Goal: Transaction & Acquisition: Purchase product/service

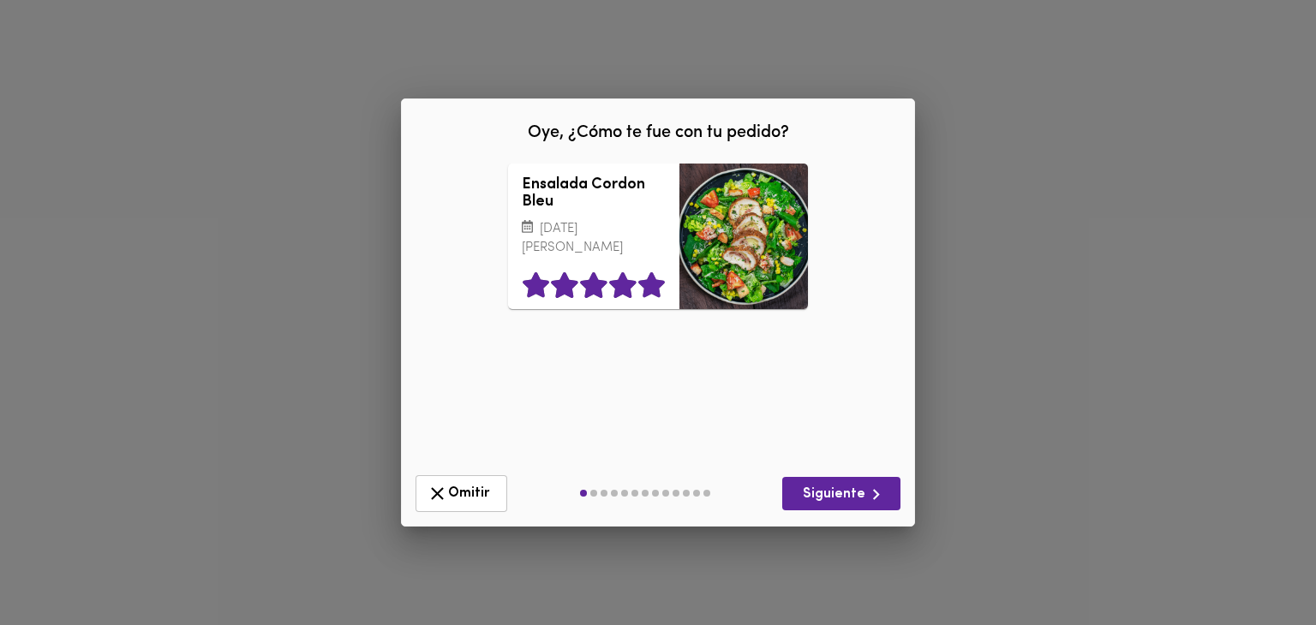
click at [651, 273] on icon at bounding box center [651, 285] width 27 height 26
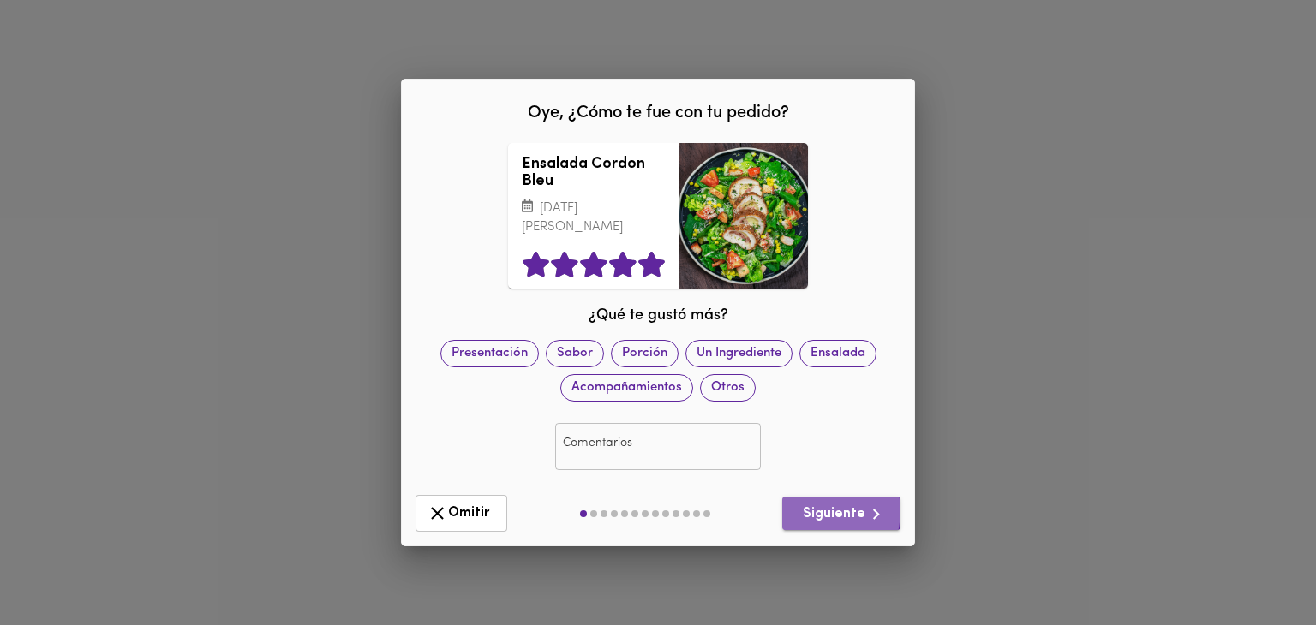
click at [821, 504] on span "Siguiente" at bounding box center [841, 514] width 91 height 21
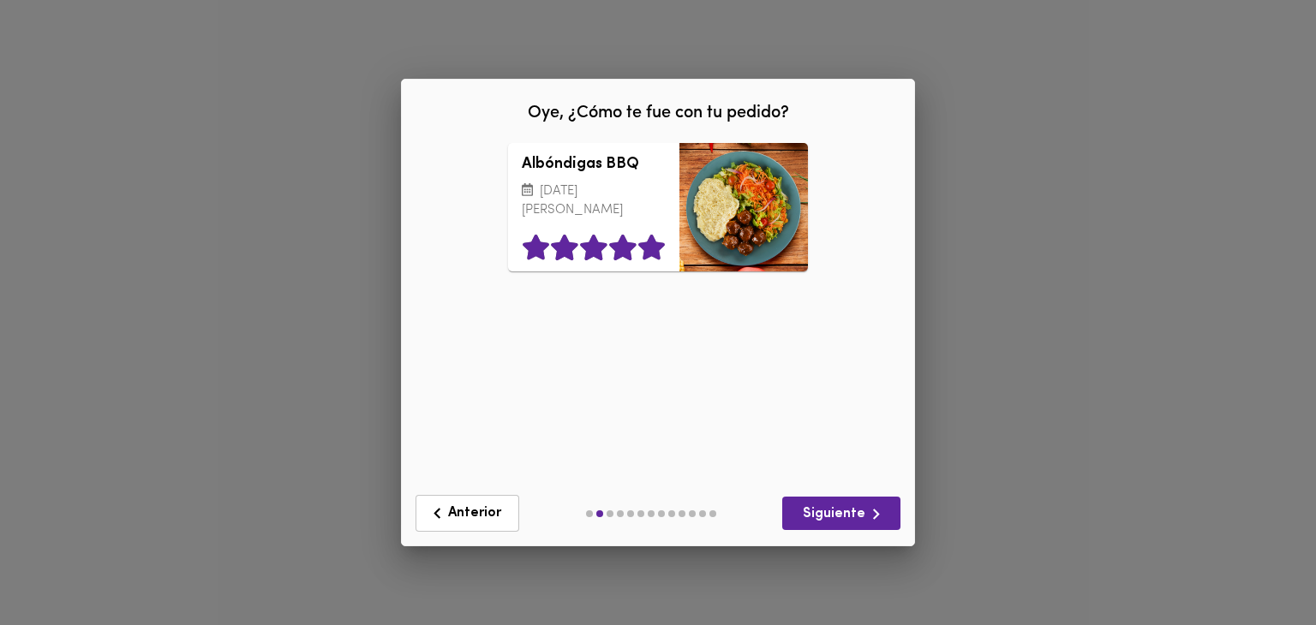
click at [642, 256] on icon at bounding box center [651, 248] width 27 height 26
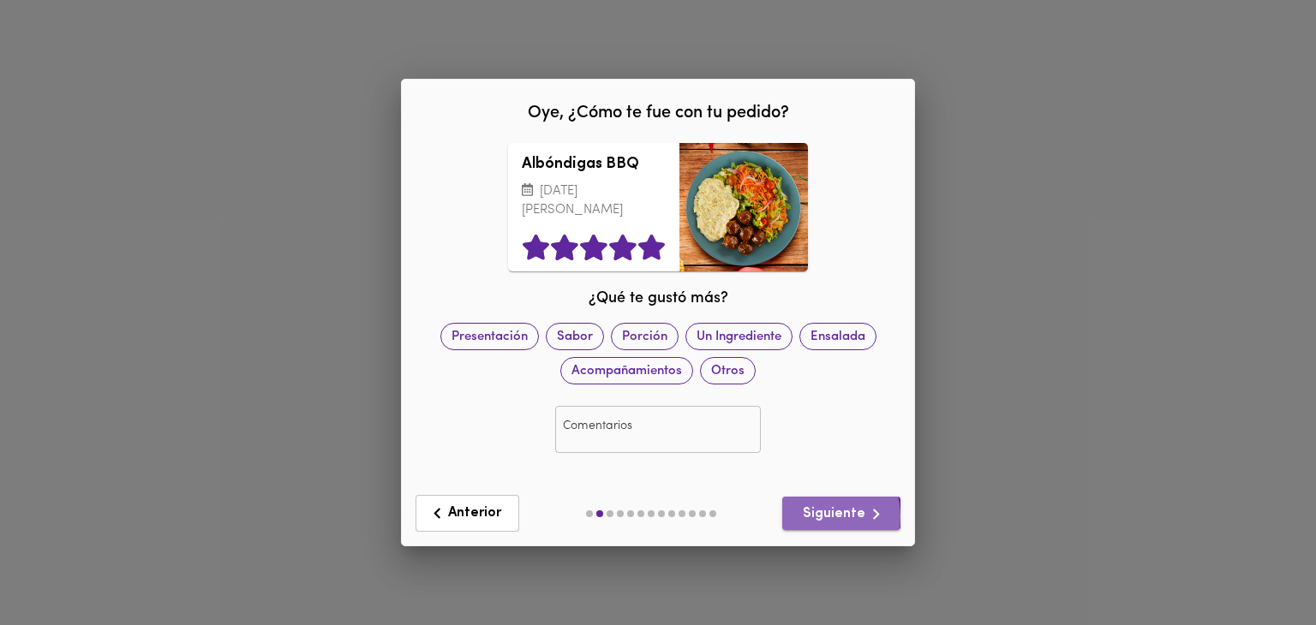
click at [830, 508] on span "Siguiente" at bounding box center [841, 514] width 91 height 21
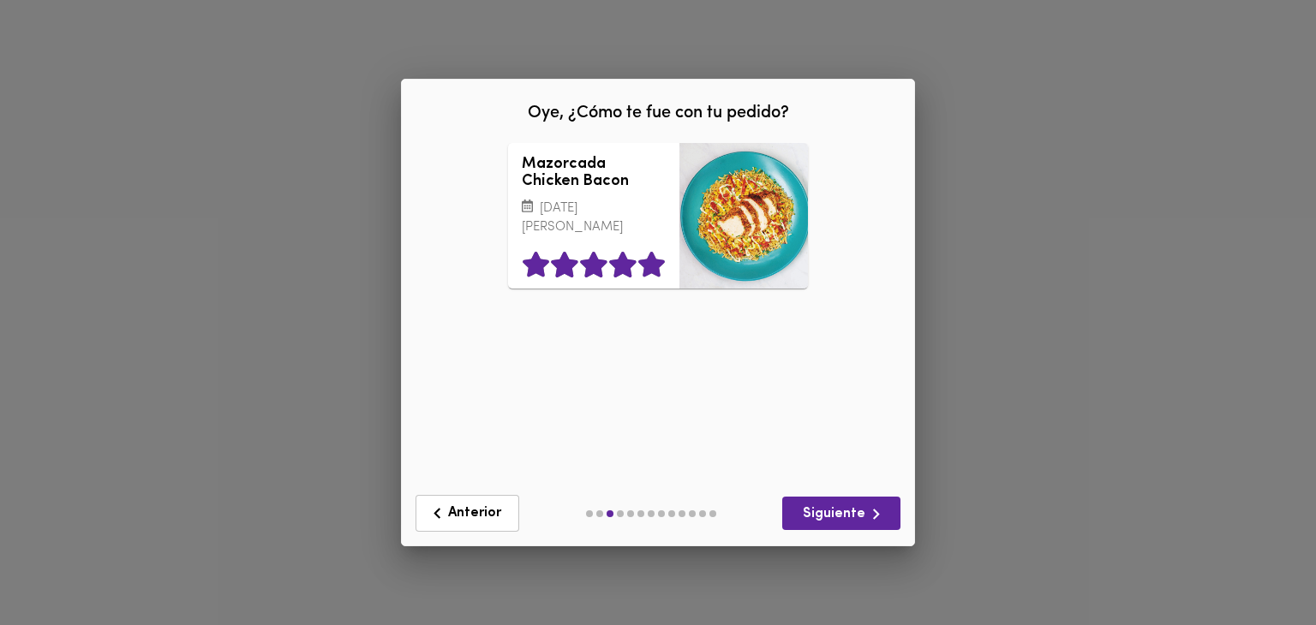
click at [655, 267] on icon at bounding box center [651, 265] width 27 height 26
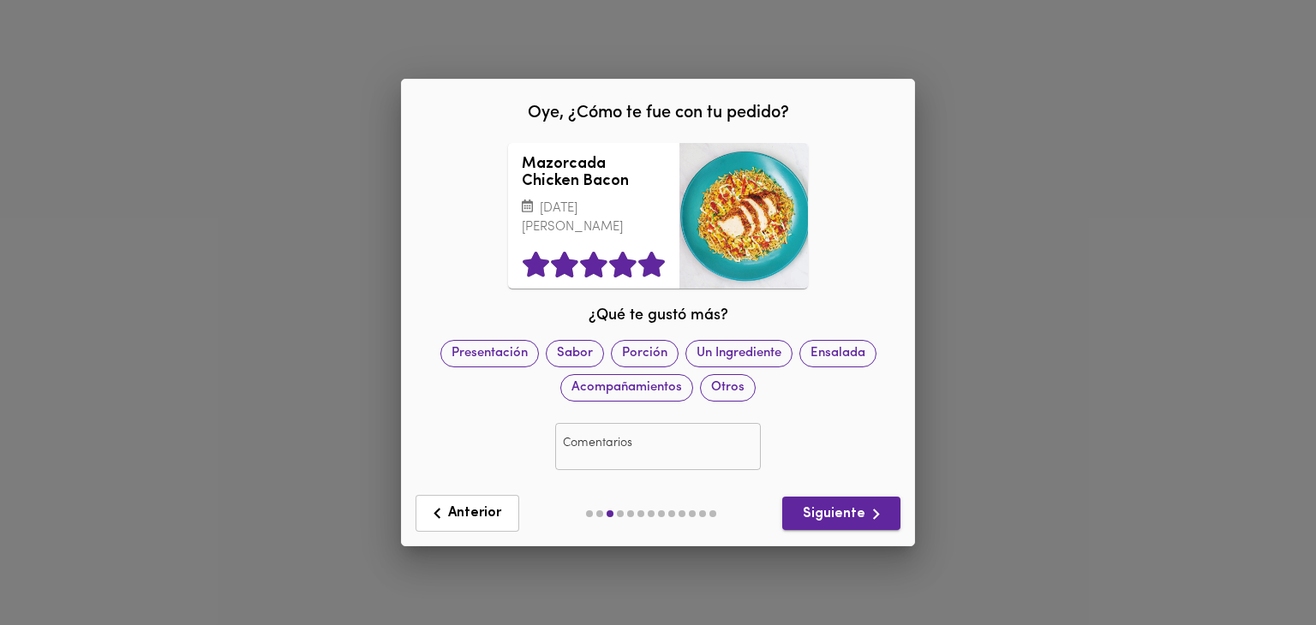
click at [869, 509] on icon "button" at bounding box center [875, 514] width 21 height 21
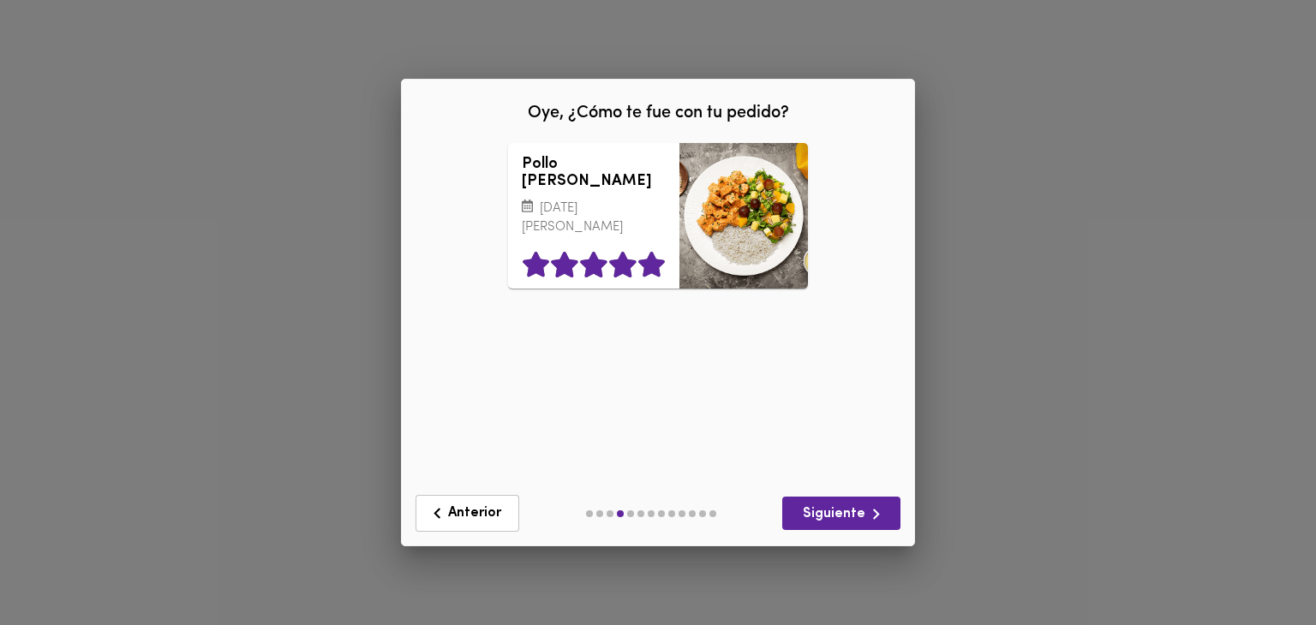
click at [649, 260] on icon at bounding box center [651, 265] width 27 height 26
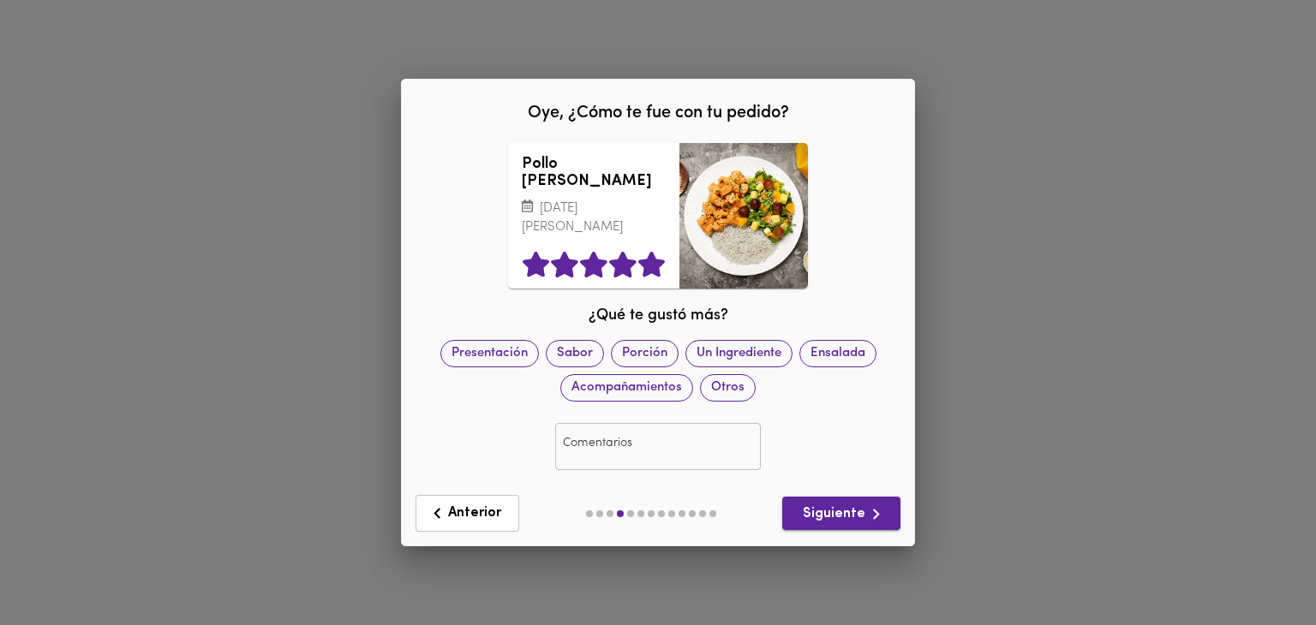
click at [841, 504] on span "Siguiente" at bounding box center [841, 514] width 91 height 21
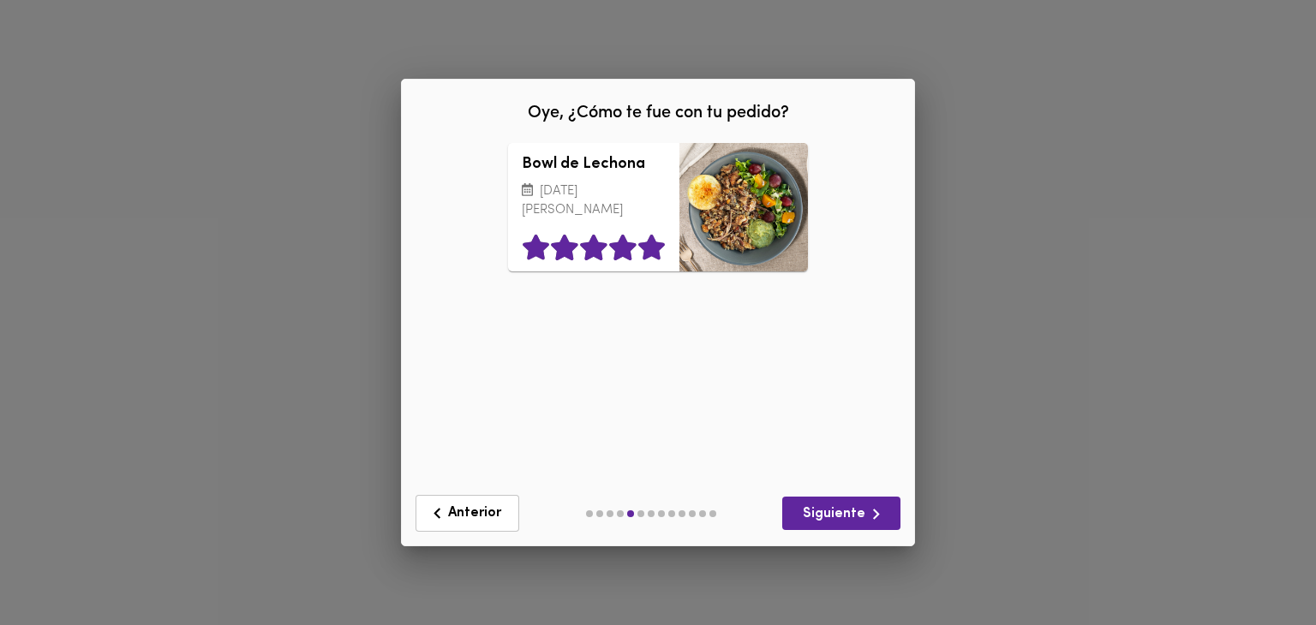
click at [659, 256] on icon at bounding box center [651, 248] width 27 height 26
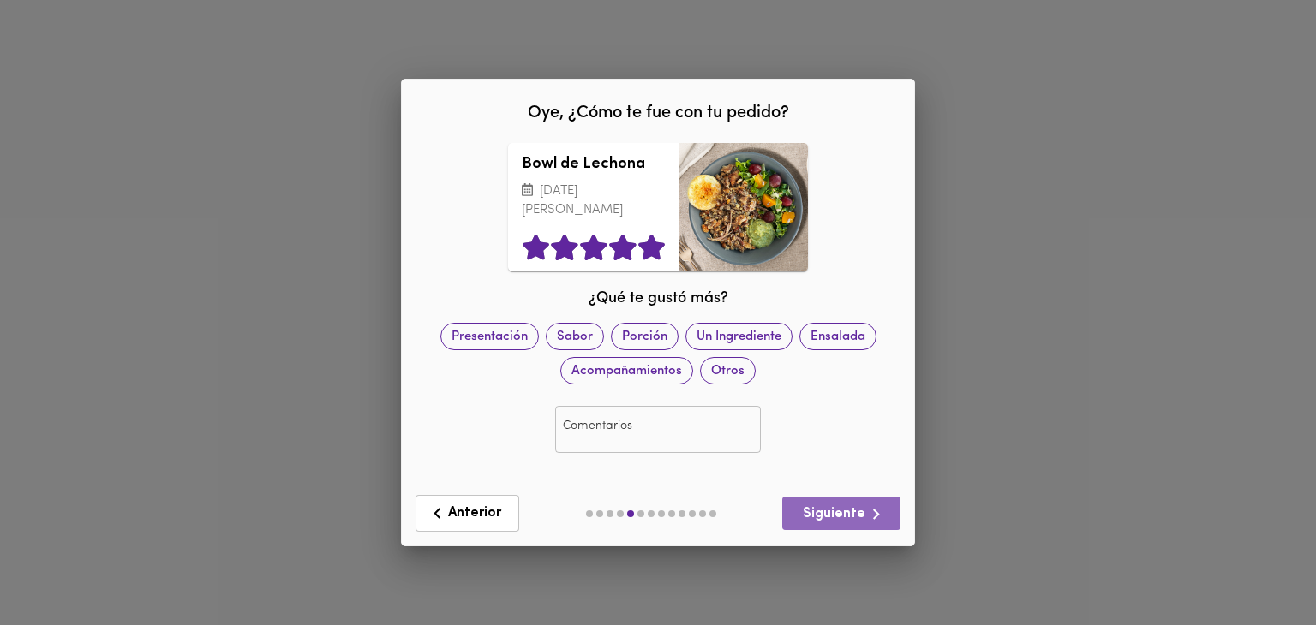
drag, startPoint x: 881, startPoint y: 507, endPoint x: 821, endPoint y: 475, distance: 67.8
click at [879, 505] on icon "button" at bounding box center [875, 514] width 21 height 21
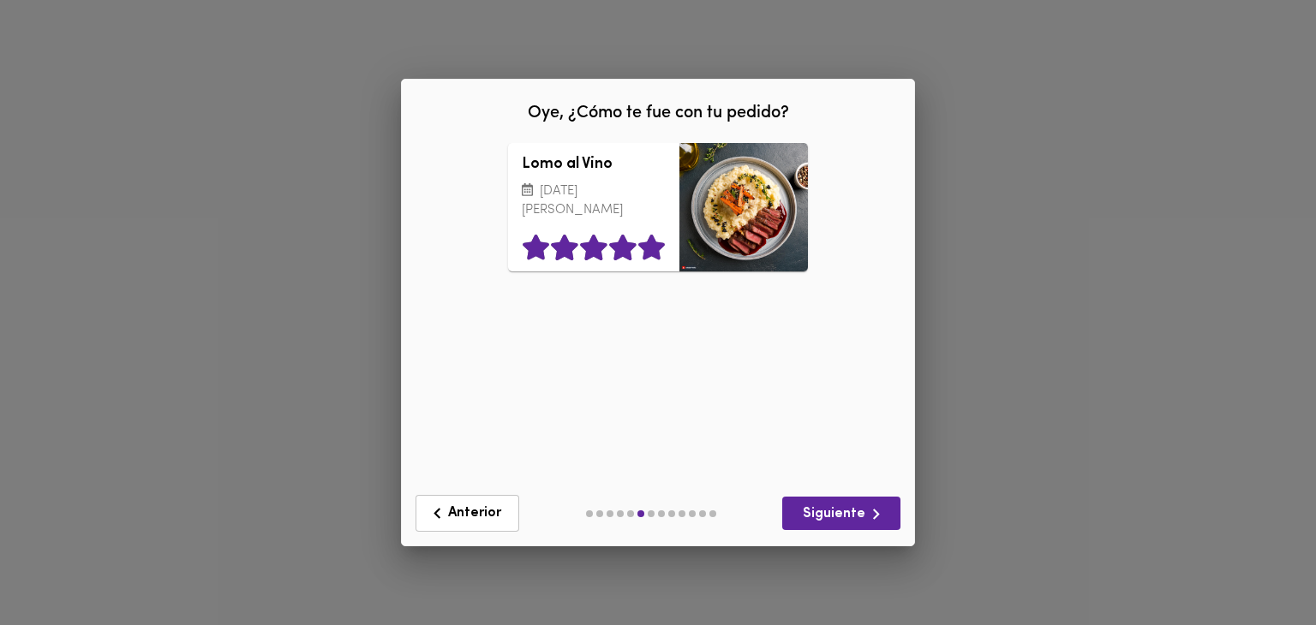
click at [643, 258] on icon at bounding box center [651, 248] width 27 height 26
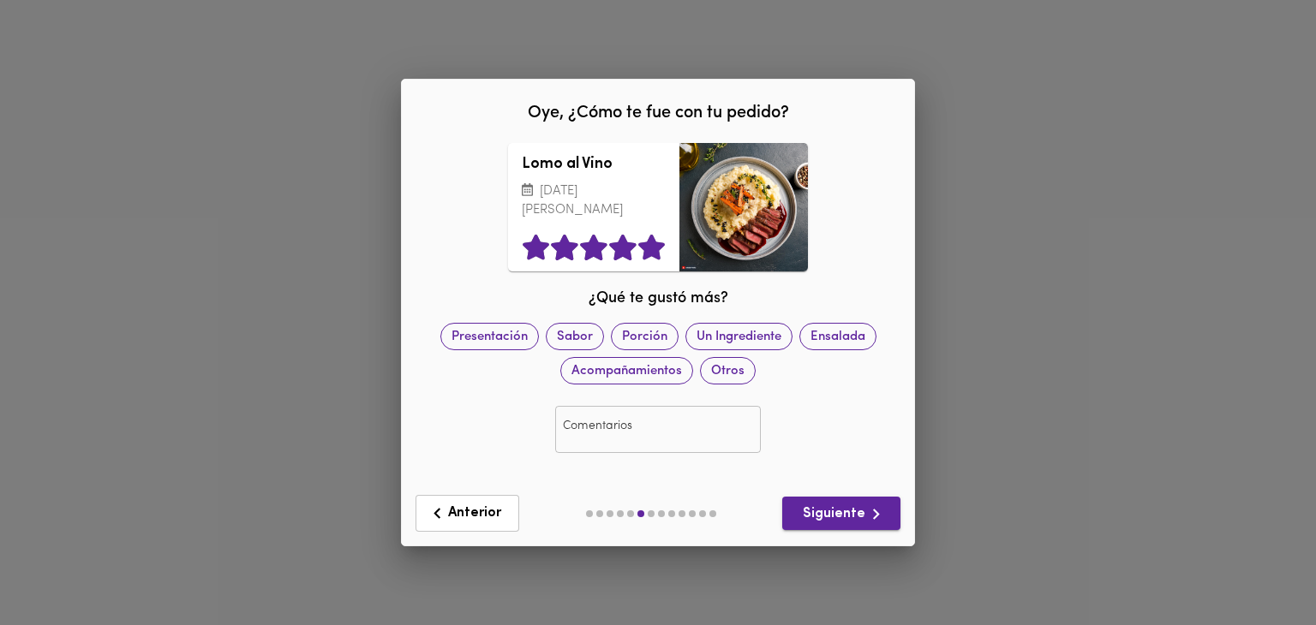
click at [807, 504] on span "Siguiente" at bounding box center [841, 514] width 91 height 21
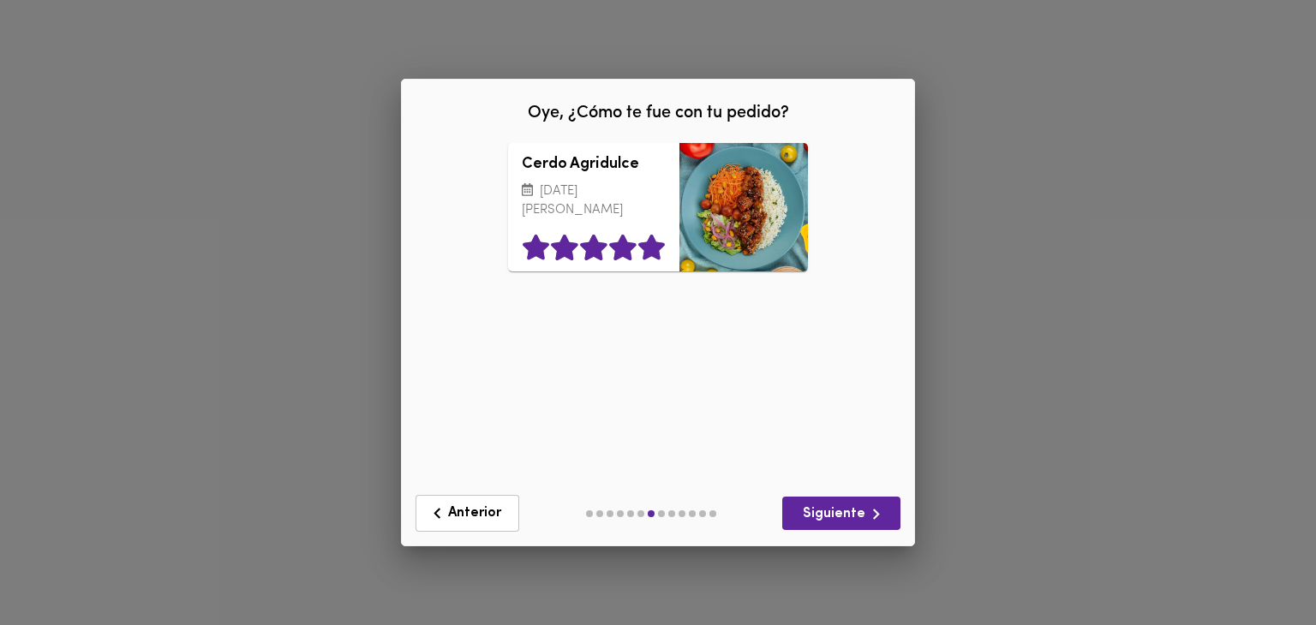
click at [651, 260] on icon at bounding box center [651, 248] width 27 height 26
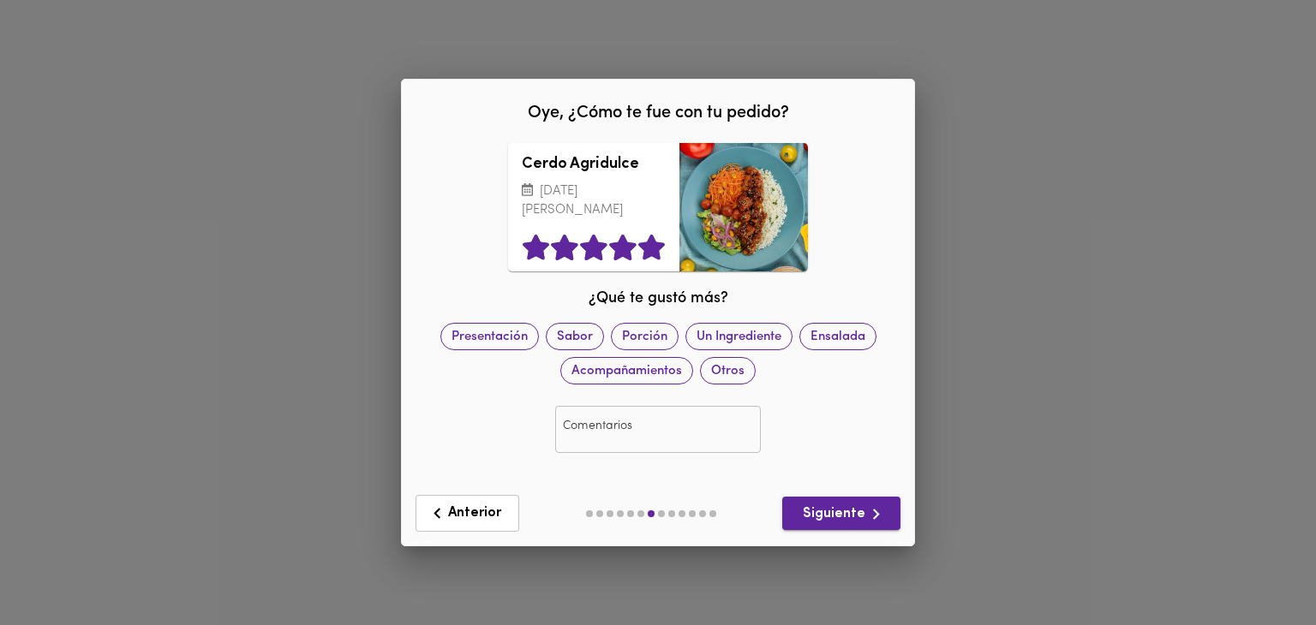
click at [829, 508] on span "Siguiente" at bounding box center [841, 514] width 91 height 21
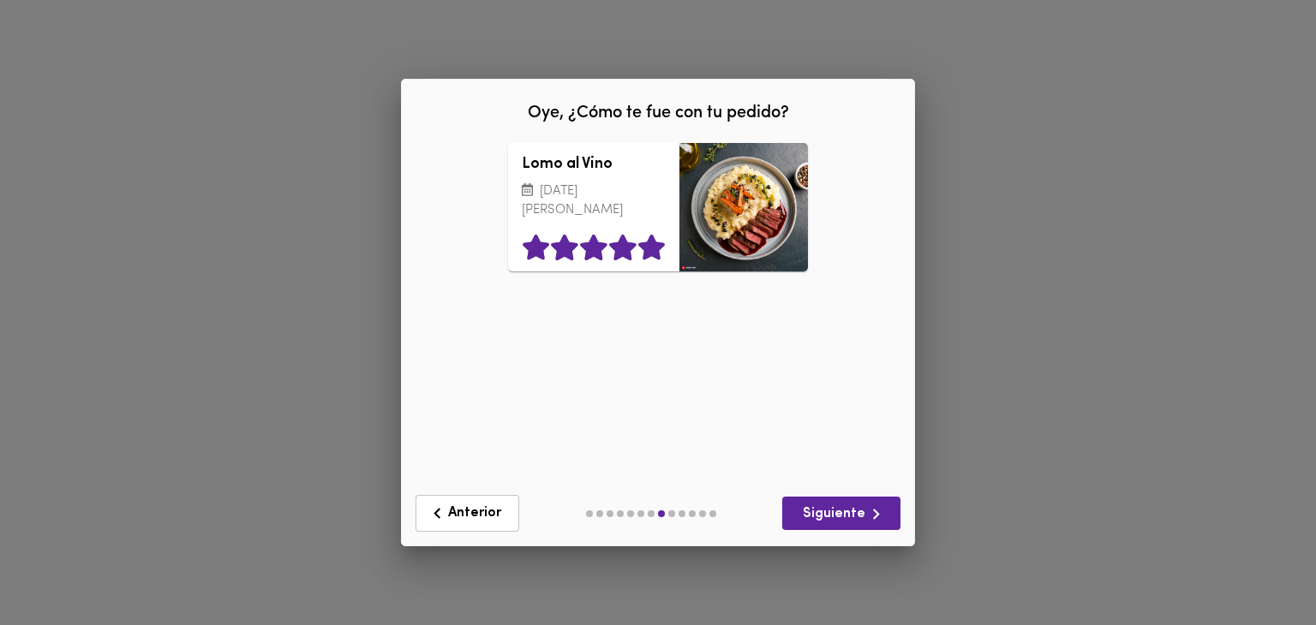
click at [651, 260] on icon at bounding box center [651, 248] width 27 height 26
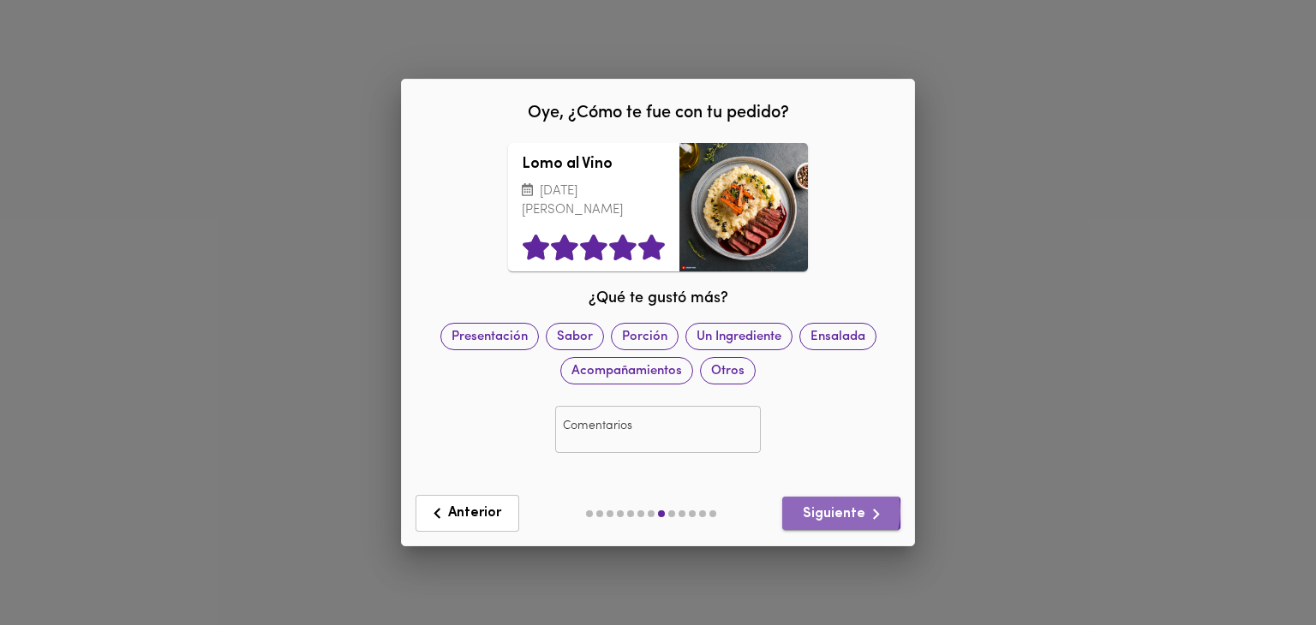
click at [832, 504] on span "Siguiente" at bounding box center [841, 514] width 91 height 21
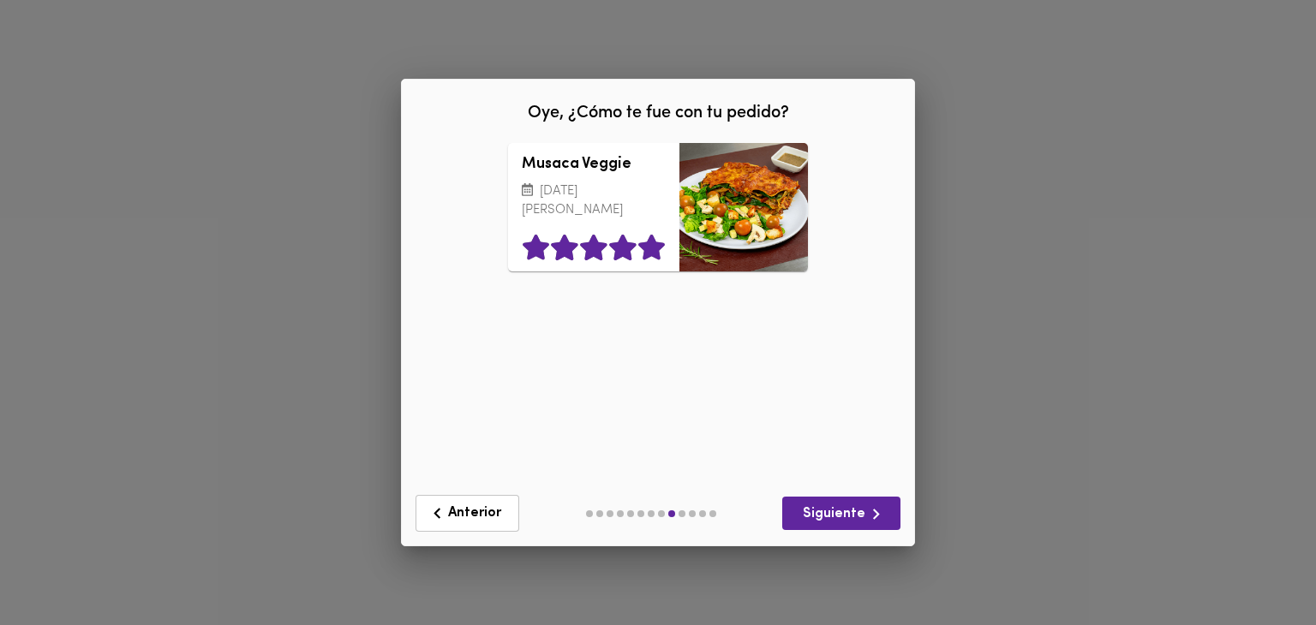
click at [650, 254] on icon at bounding box center [651, 248] width 27 height 26
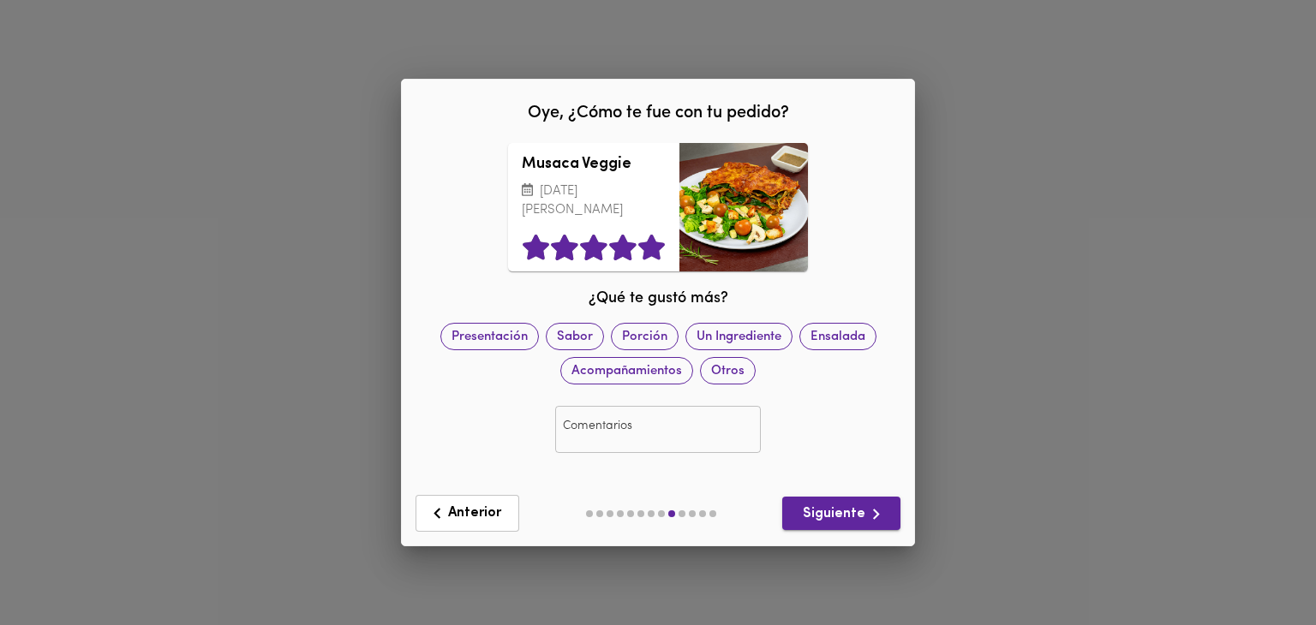
click at [884, 506] on icon "button" at bounding box center [875, 514] width 21 height 21
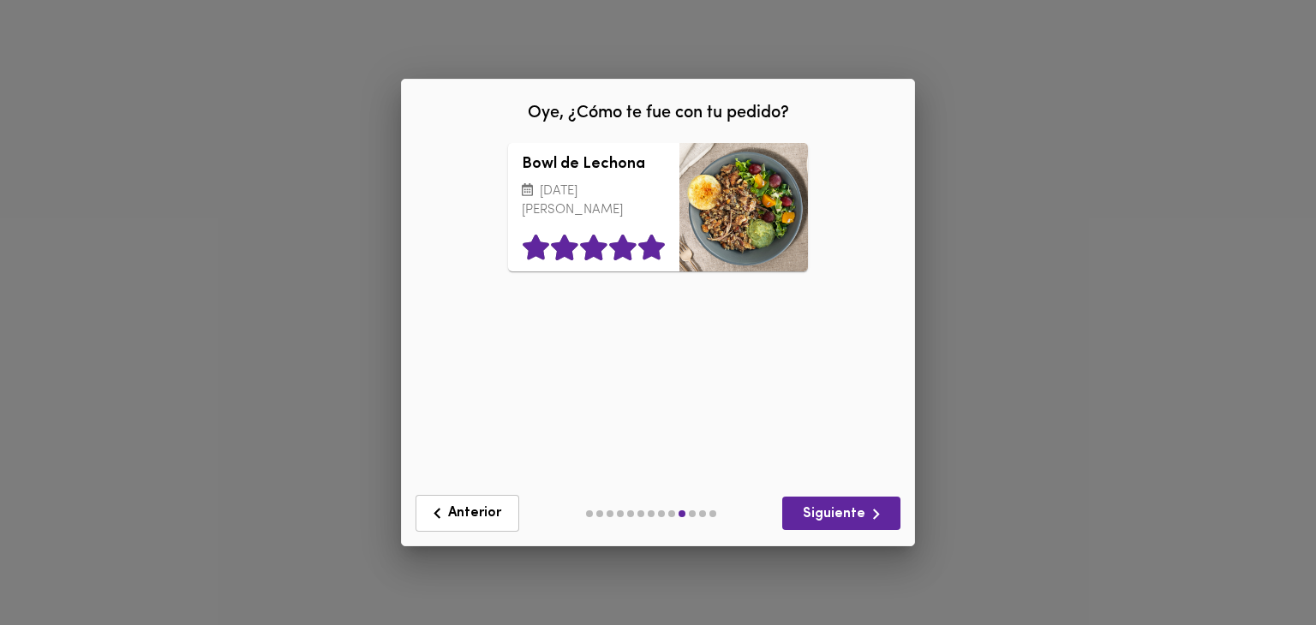
click at [663, 260] on icon at bounding box center [651, 248] width 29 height 26
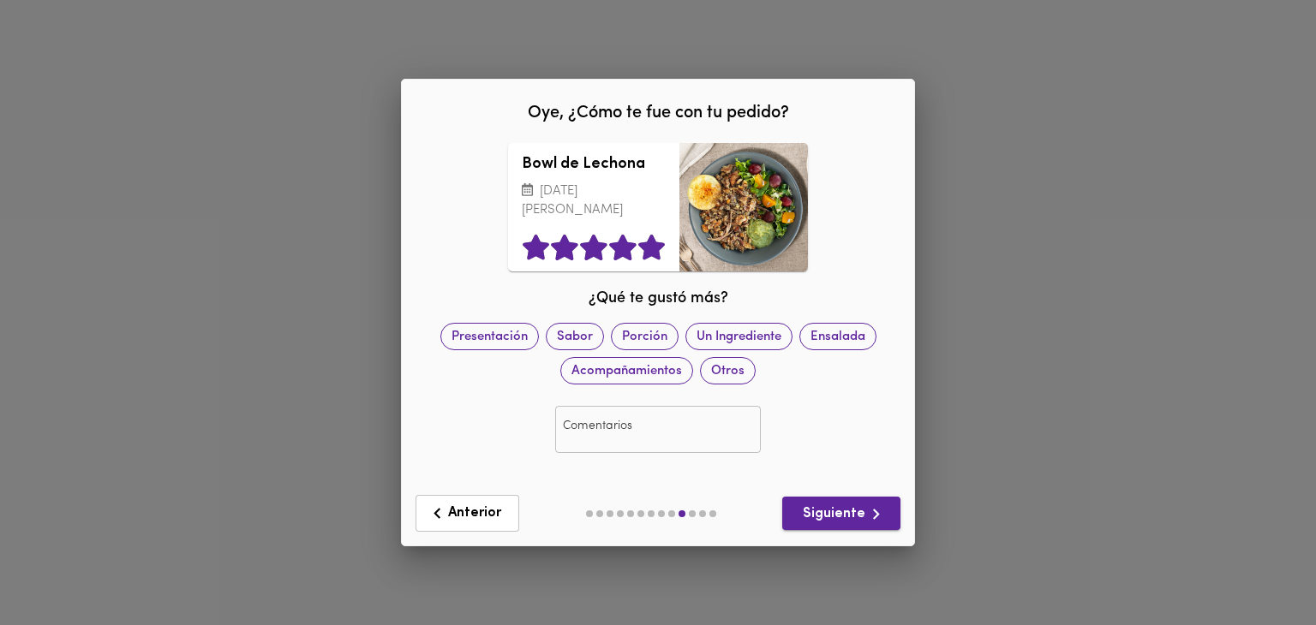
click at [878, 509] on icon "button" at bounding box center [876, 514] width 7 height 11
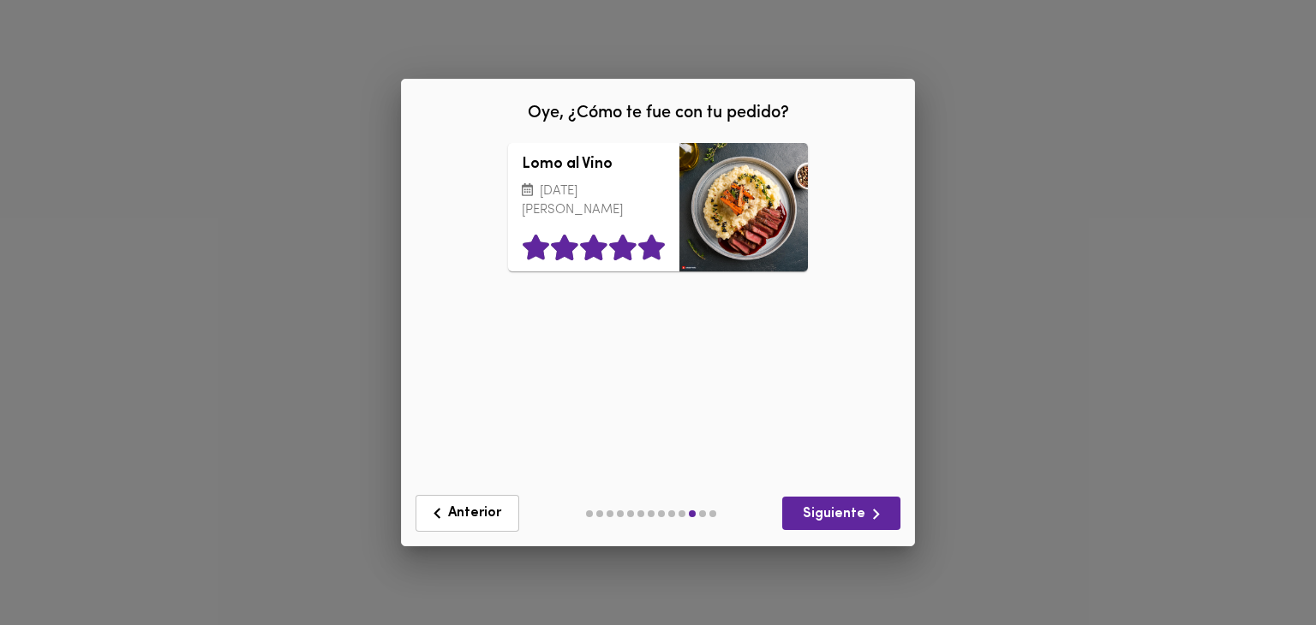
click at [654, 257] on icon at bounding box center [651, 248] width 27 height 26
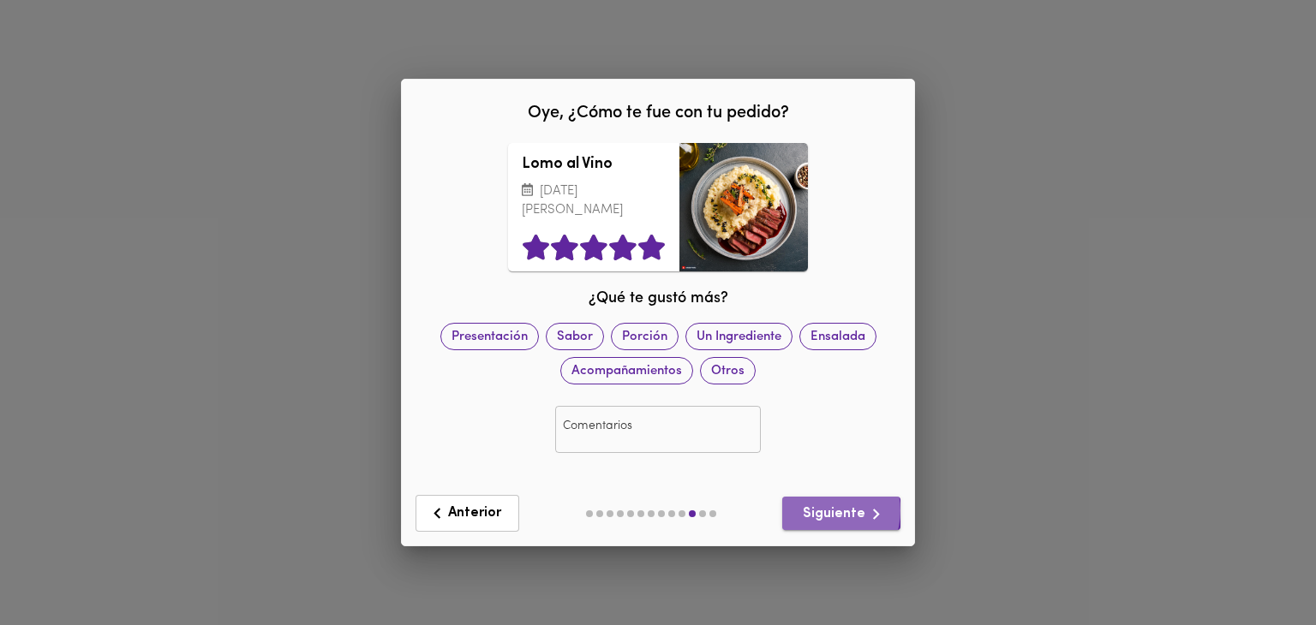
click at [832, 504] on span "Siguiente" at bounding box center [841, 514] width 91 height 21
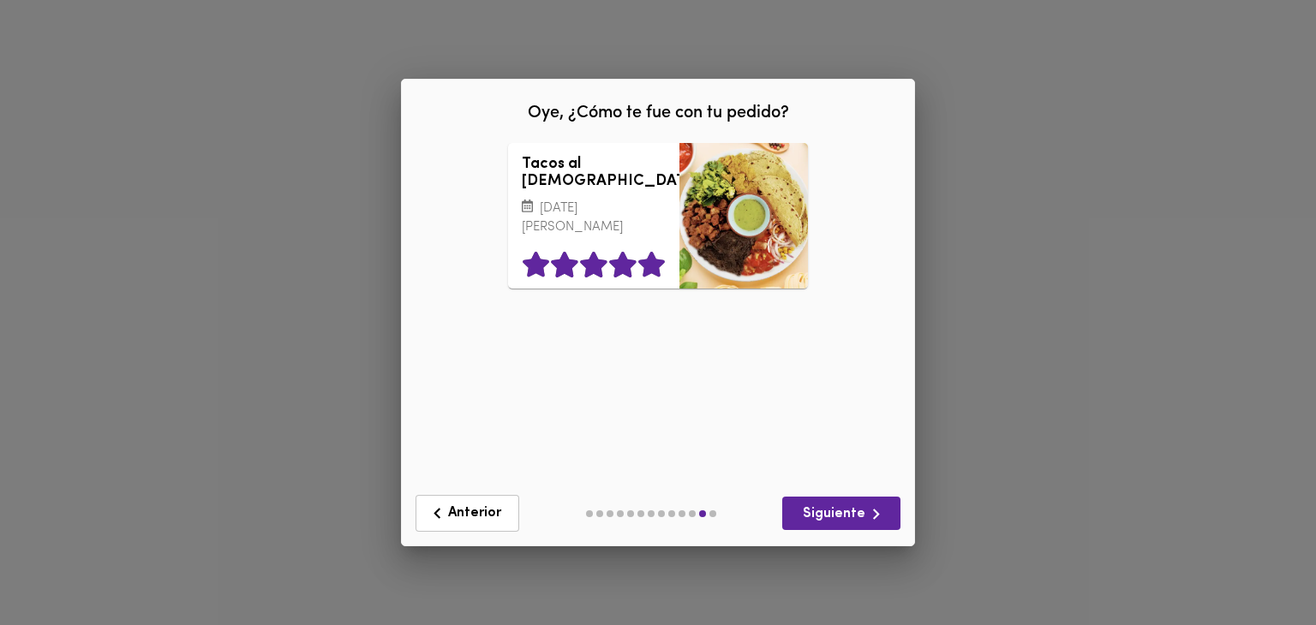
click at [653, 258] on icon at bounding box center [651, 265] width 27 height 26
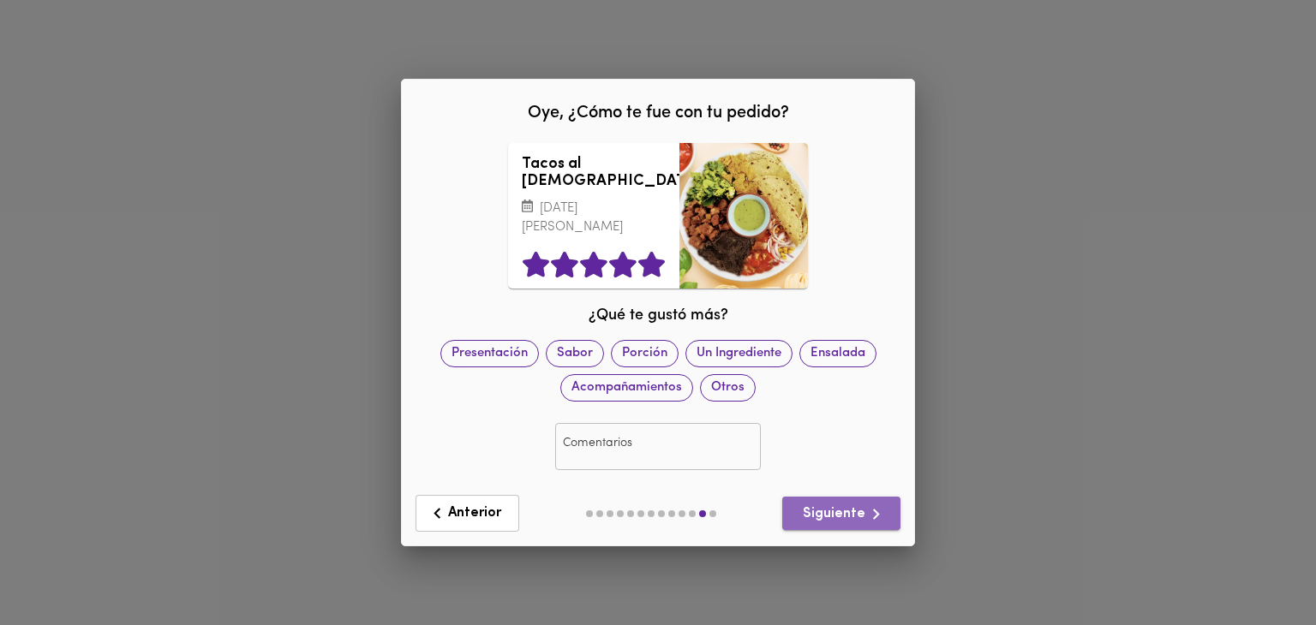
click at [869, 515] on icon "button" at bounding box center [875, 514] width 21 height 21
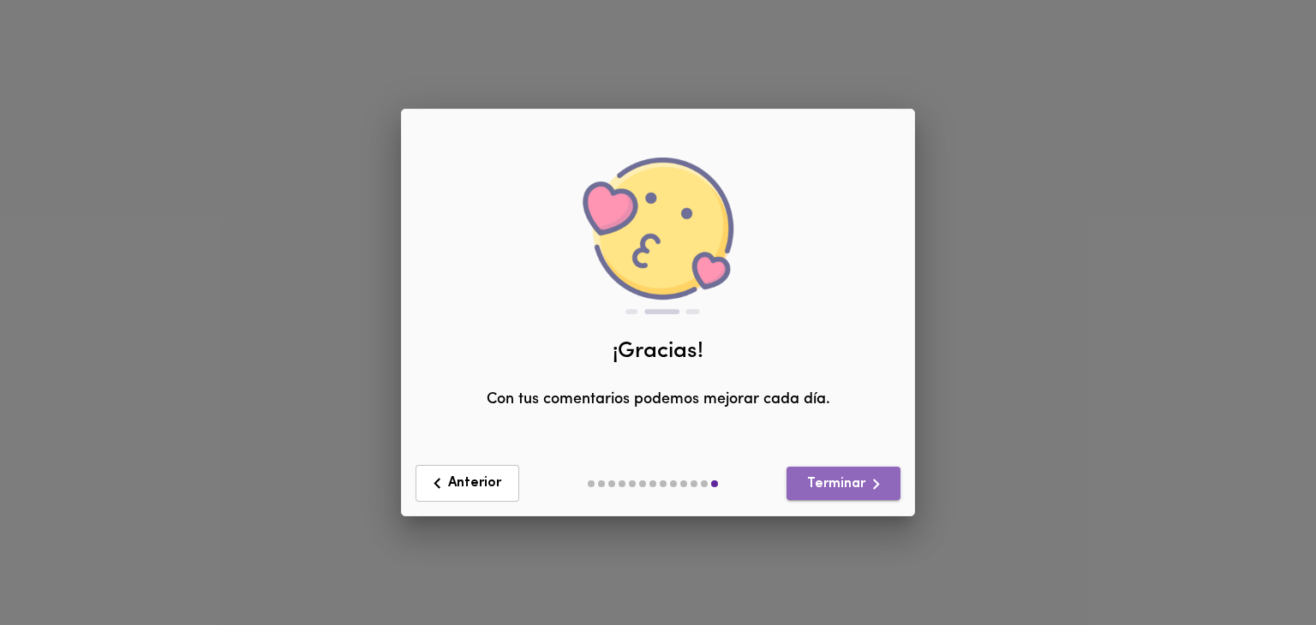
click at [859, 487] on button "Terminar" at bounding box center [843, 483] width 114 height 33
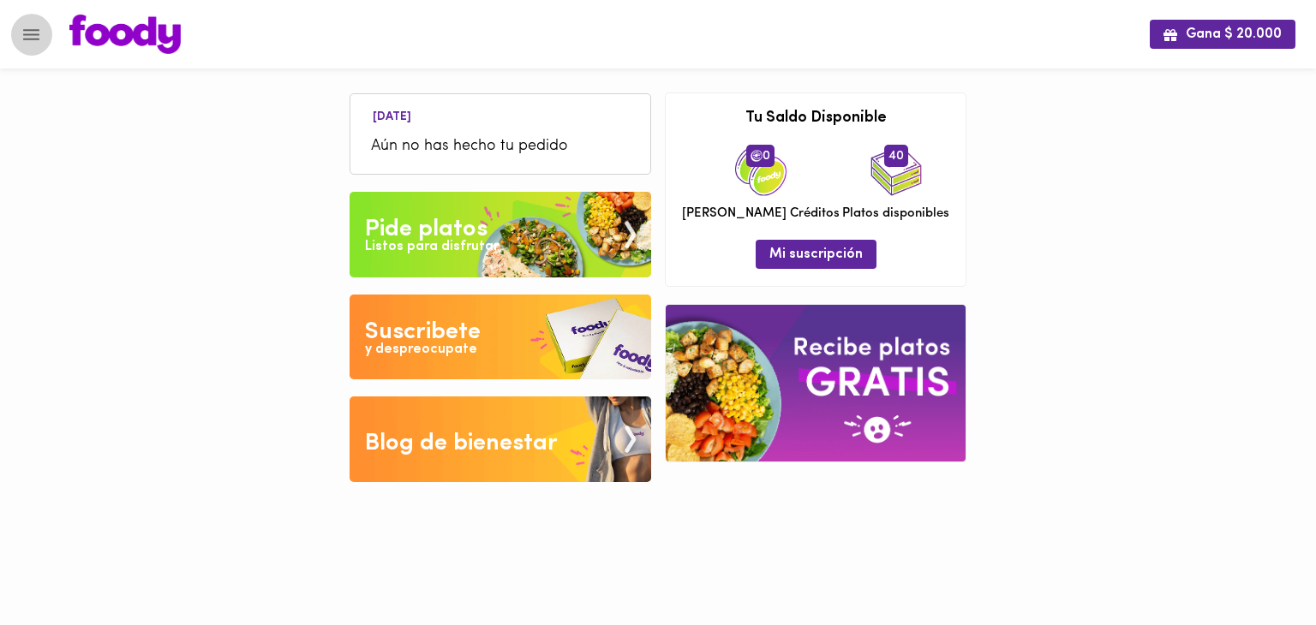
click at [27, 35] on icon "Menu" at bounding box center [31, 34] width 21 height 21
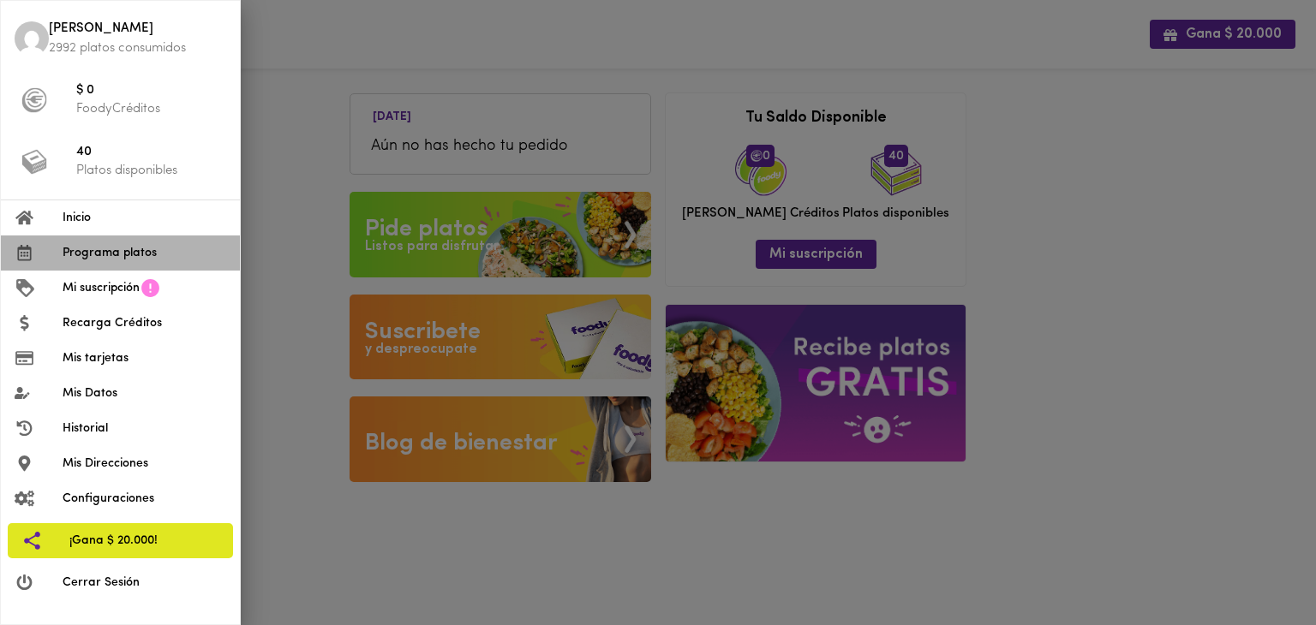
click at [163, 261] on span "Programa platos" at bounding box center [145, 253] width 164 height 18
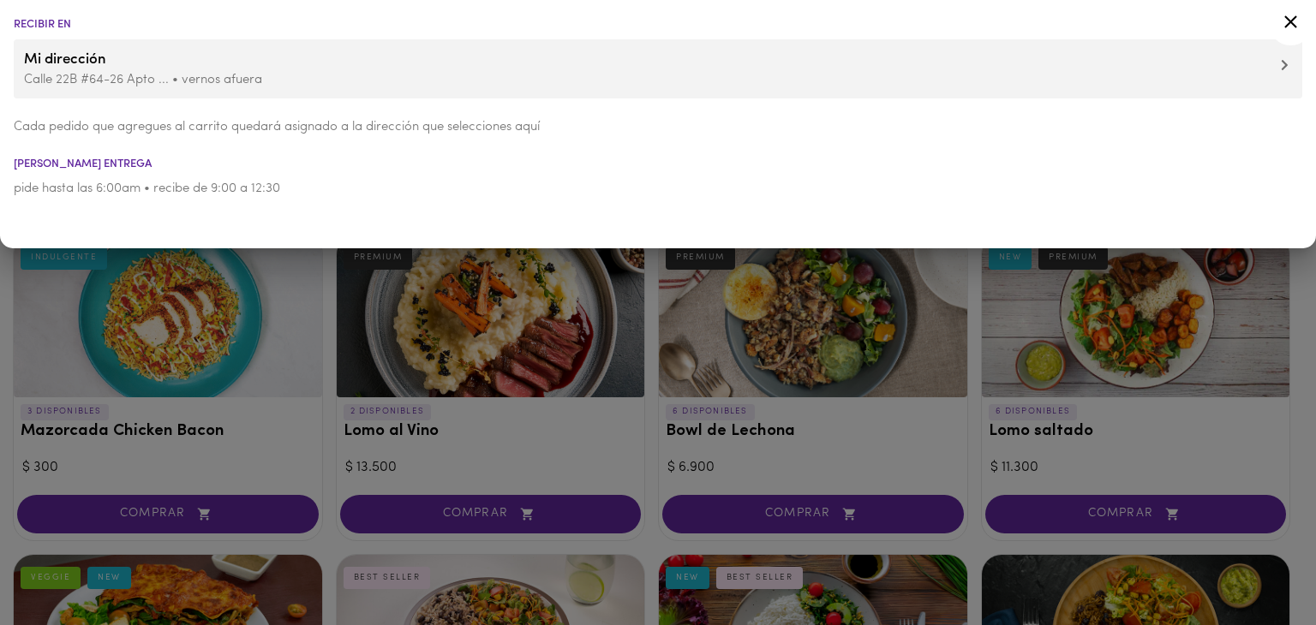
click at [330, 361] on div at bounding box center [658, 312] width 1316 height 625
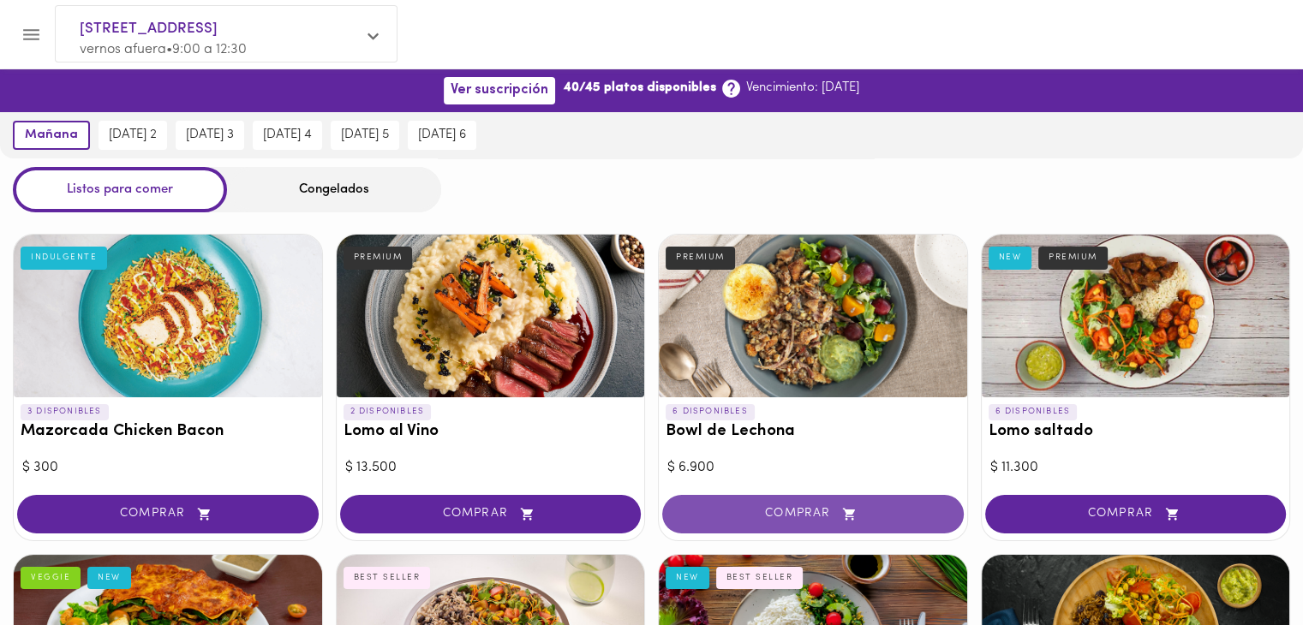
click at [829, 513] on span "COMPRAR" at bounding box center [813, 514] width 259 height 15
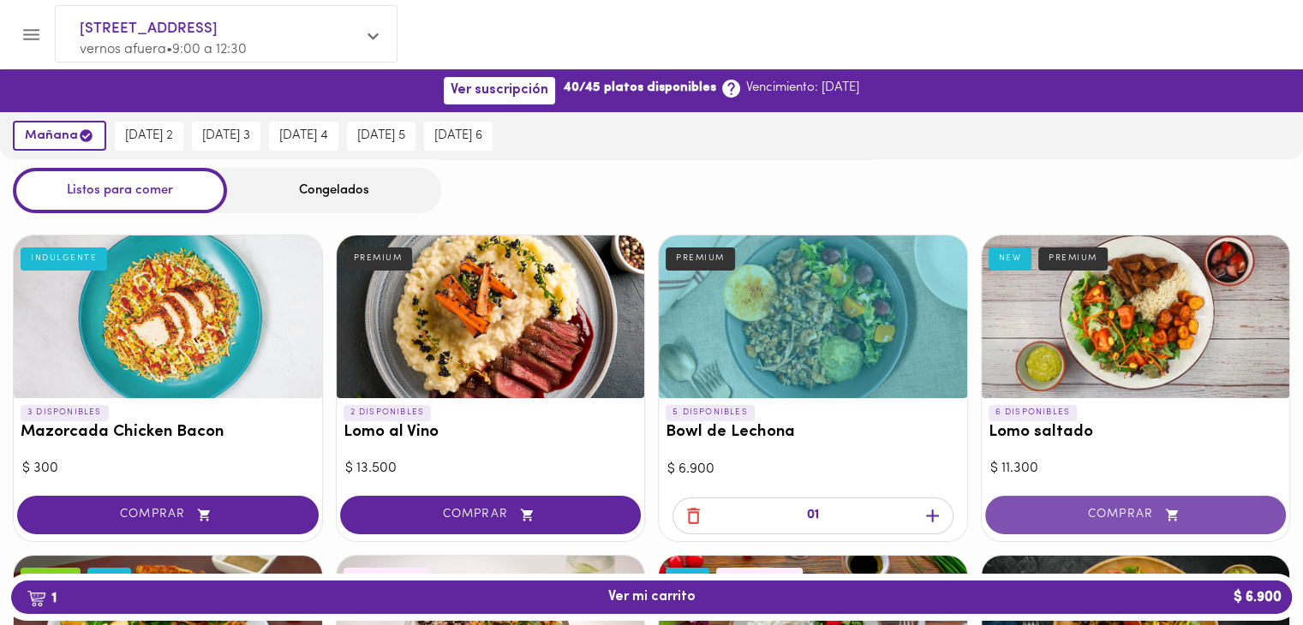
click at [1029, 516] on span "COMPRAR" at bounding box center [1135, 515] width 259 height 15
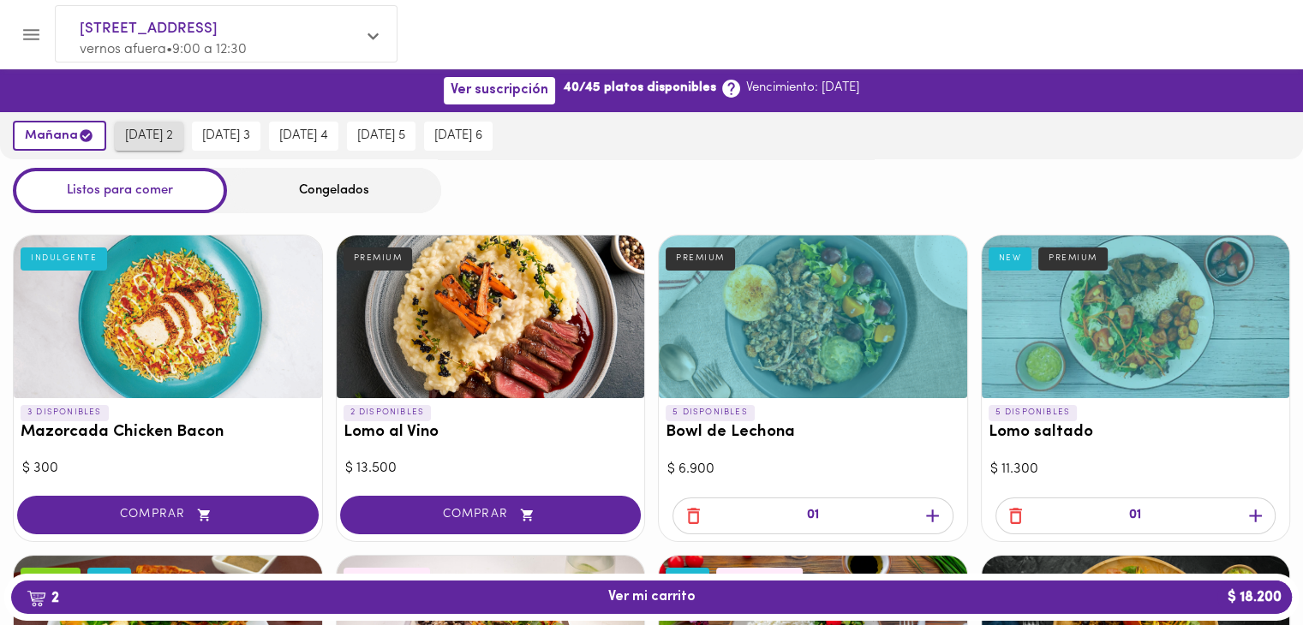
click at [152, 134] on span "[DATE] 2" at bounding box center [149, 135] width 48 height 15
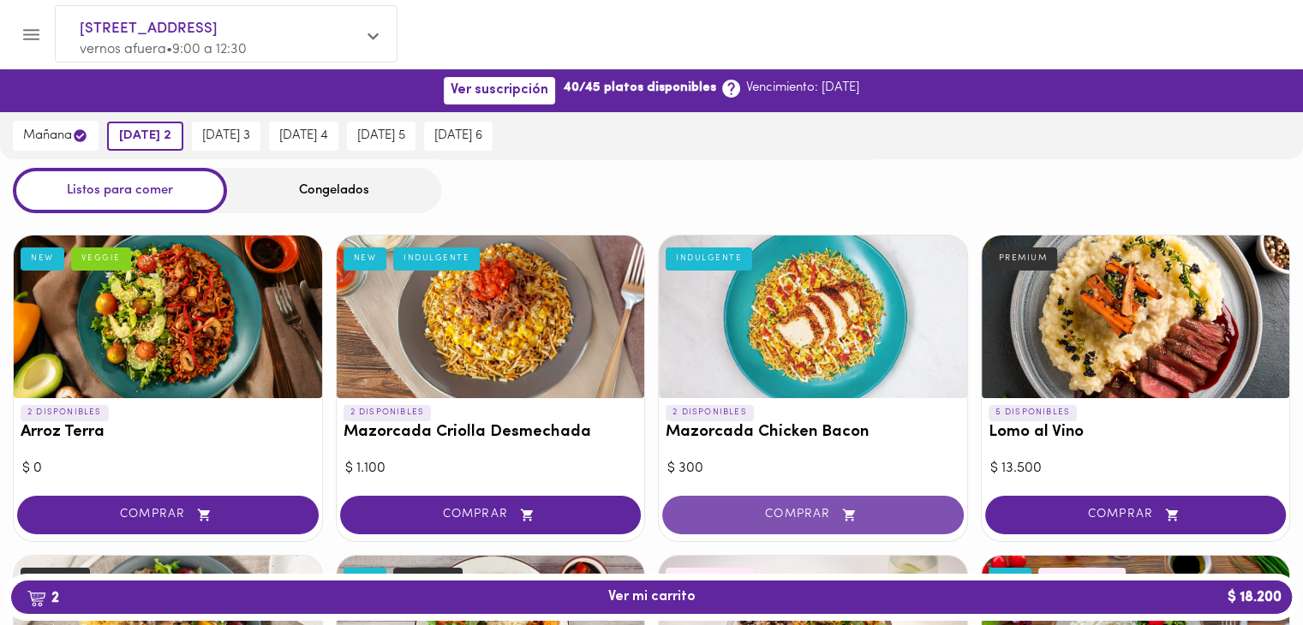
click at [730, 510] on span "COMPRAR" at bounding box center [813, 515] width 259 height 15
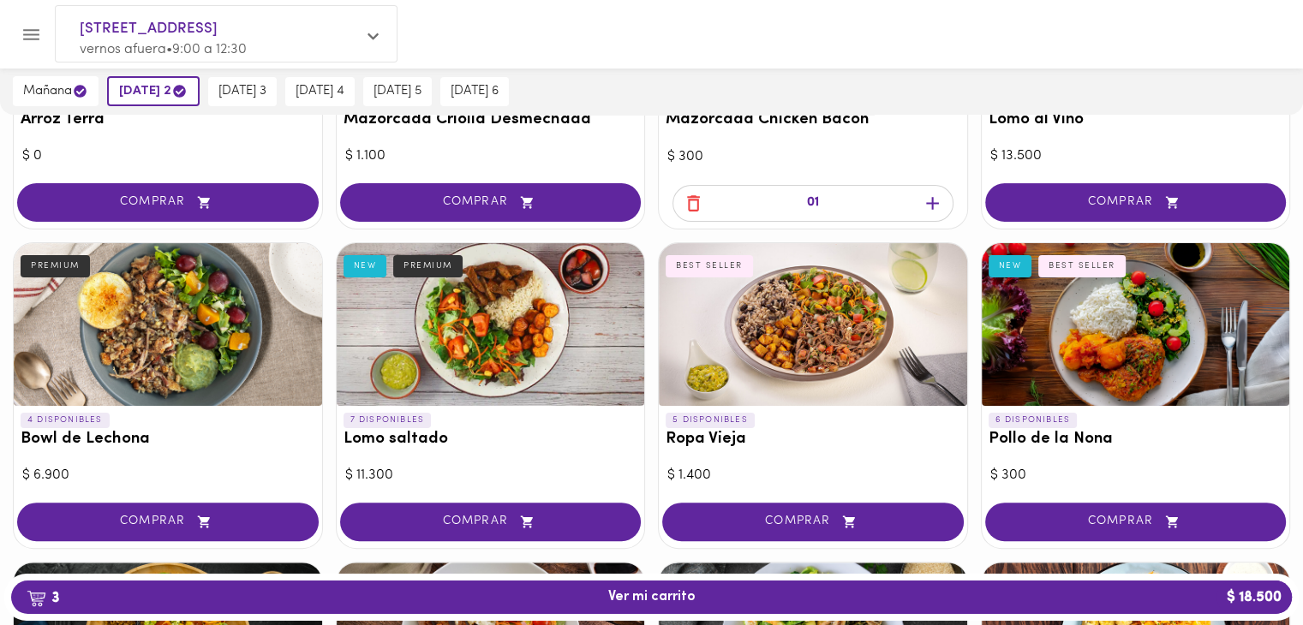
scroll to position [313, 0]
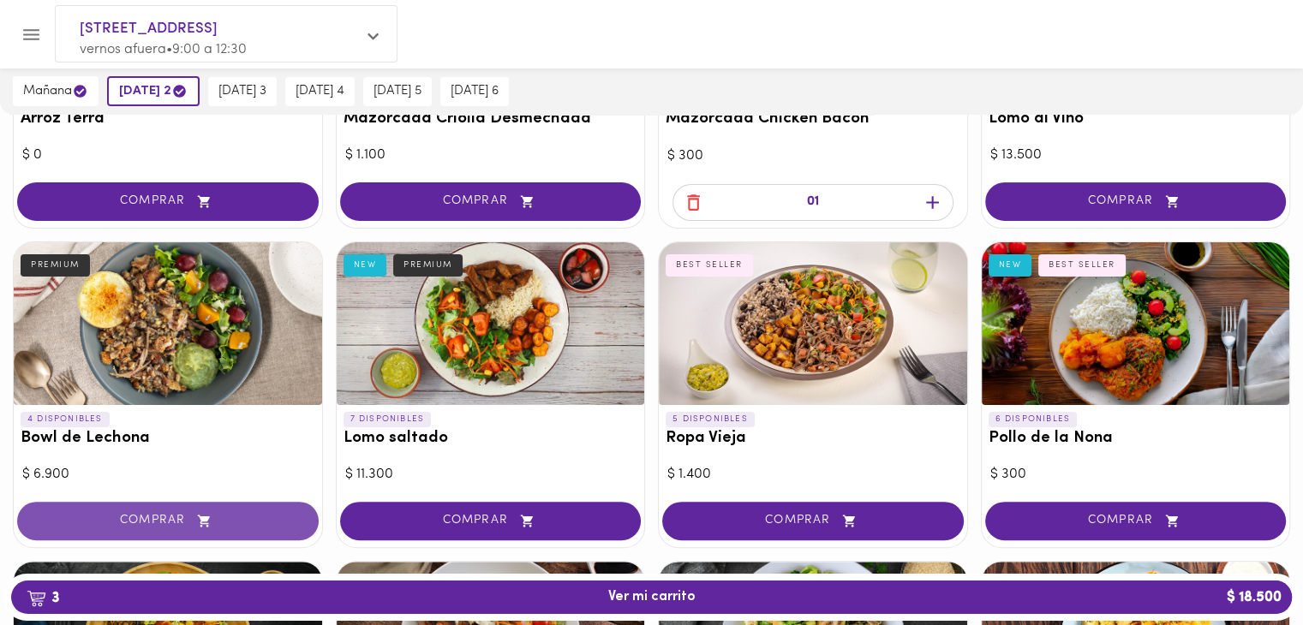
click at [198, 516] on icon "button" at bounding box center [204, 521] width 21 height 15
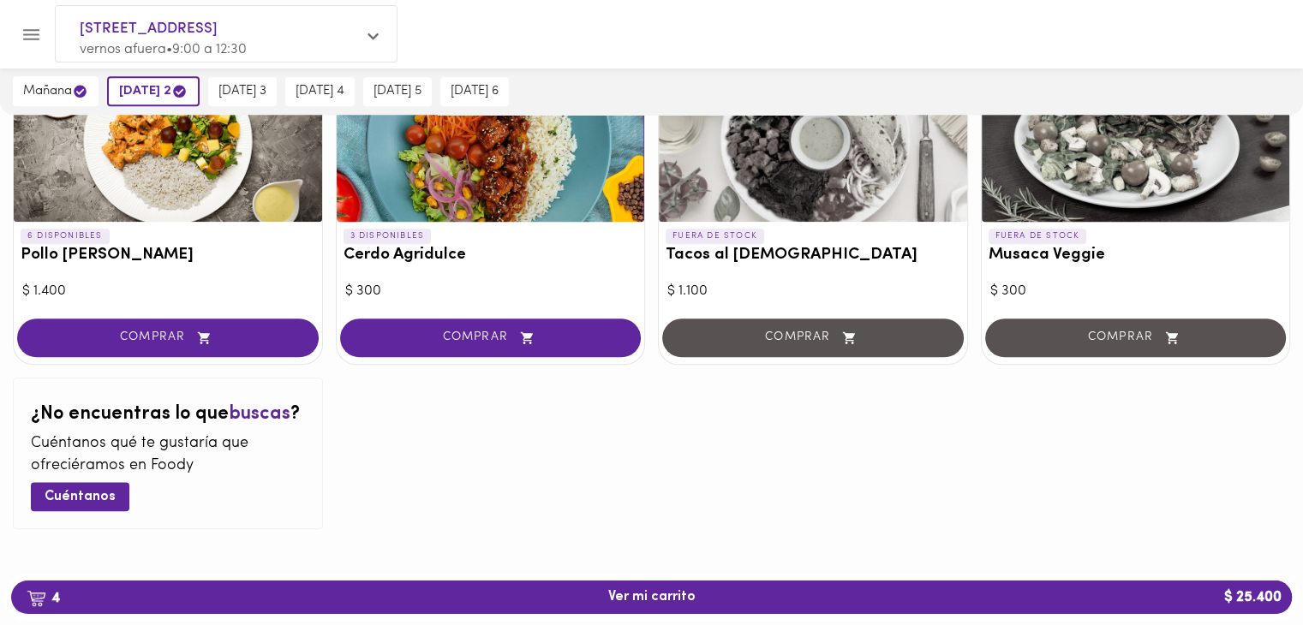
scroll to position [1460, 0]
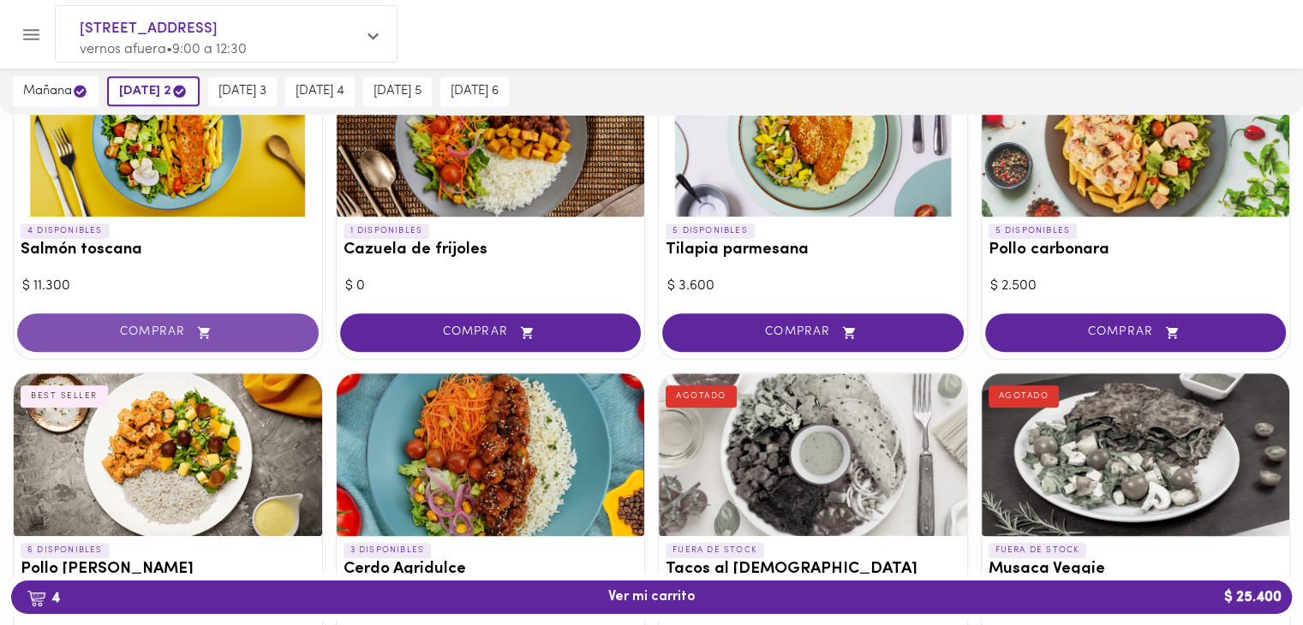
click at [144, 343] on button "COMPRAR" at bounding box center [167, 332] width 301 height 39
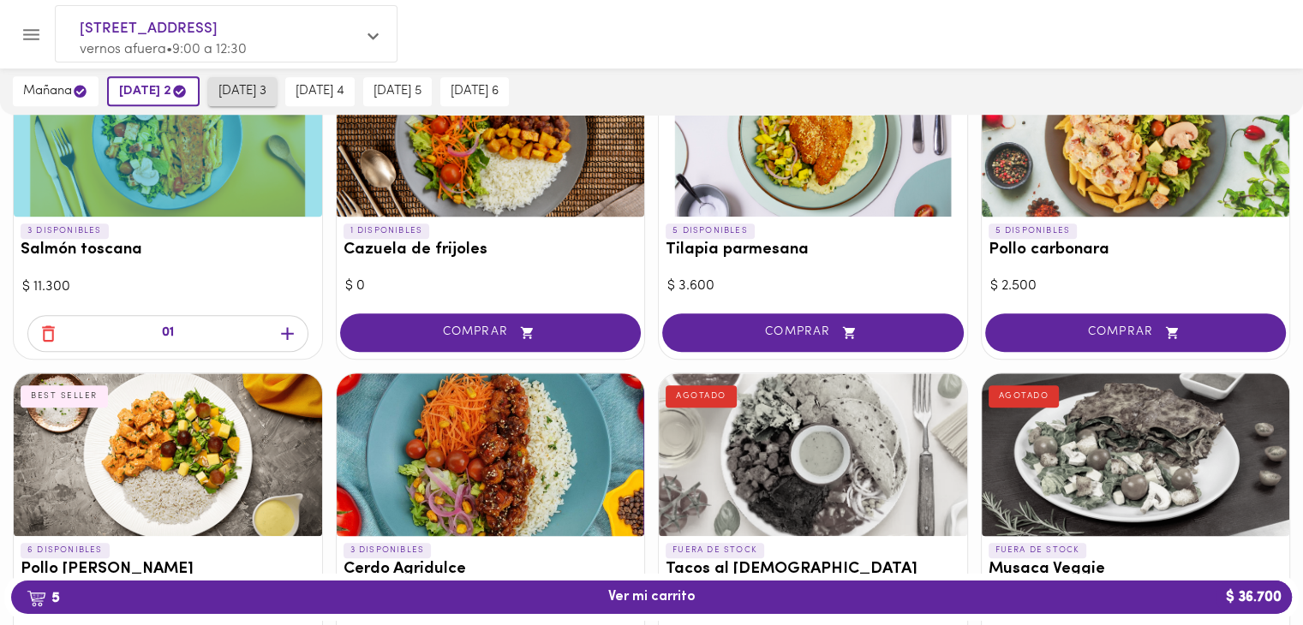
click at [257, 87] on span "[DATE] 3" at bounding box center [242, 91] width 48 height 15
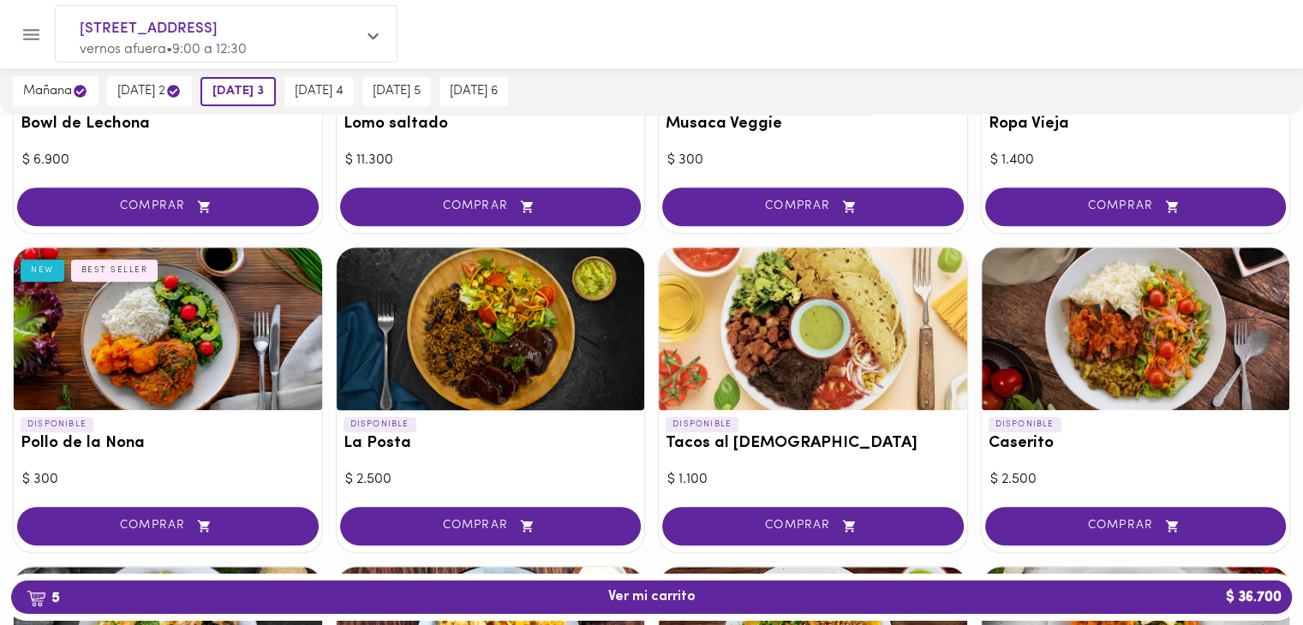
scroll to position [942, 0]
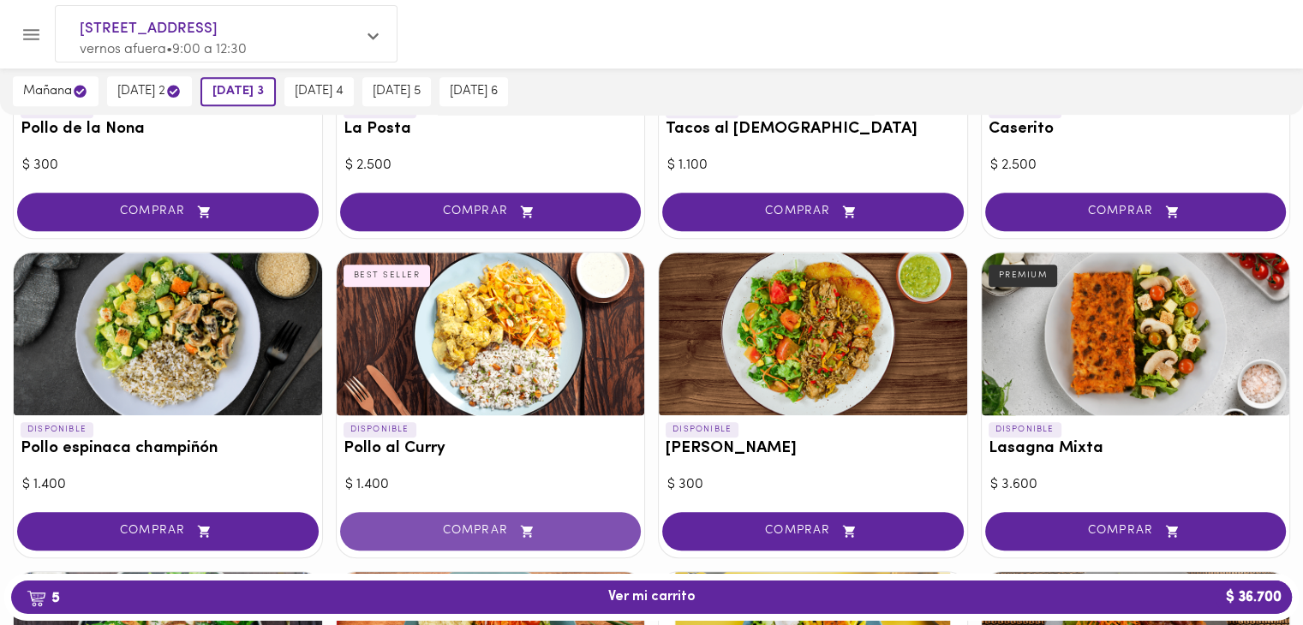
click at [568, 529] on span "COMPRAR" at bounding box center [490, 531] width 259 height 15
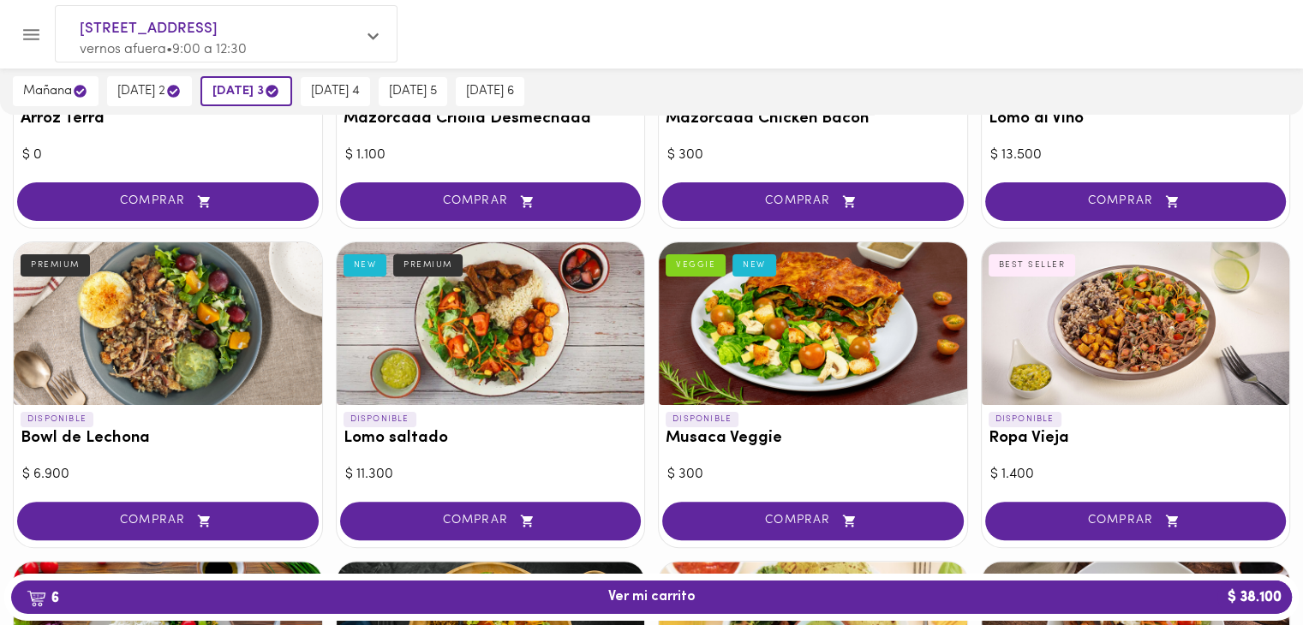
scroll to position [0, 0]
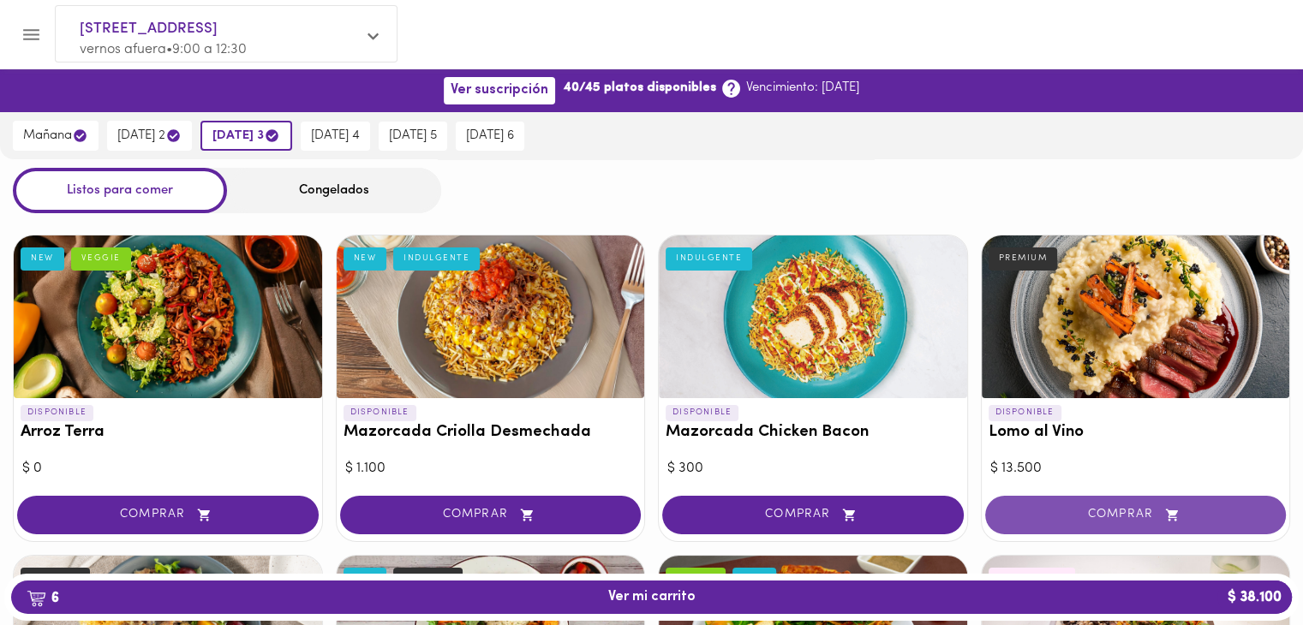
click at [1062, 523] on button "COMPRAR" at bounding box center [1135, 515] width 301 height 39
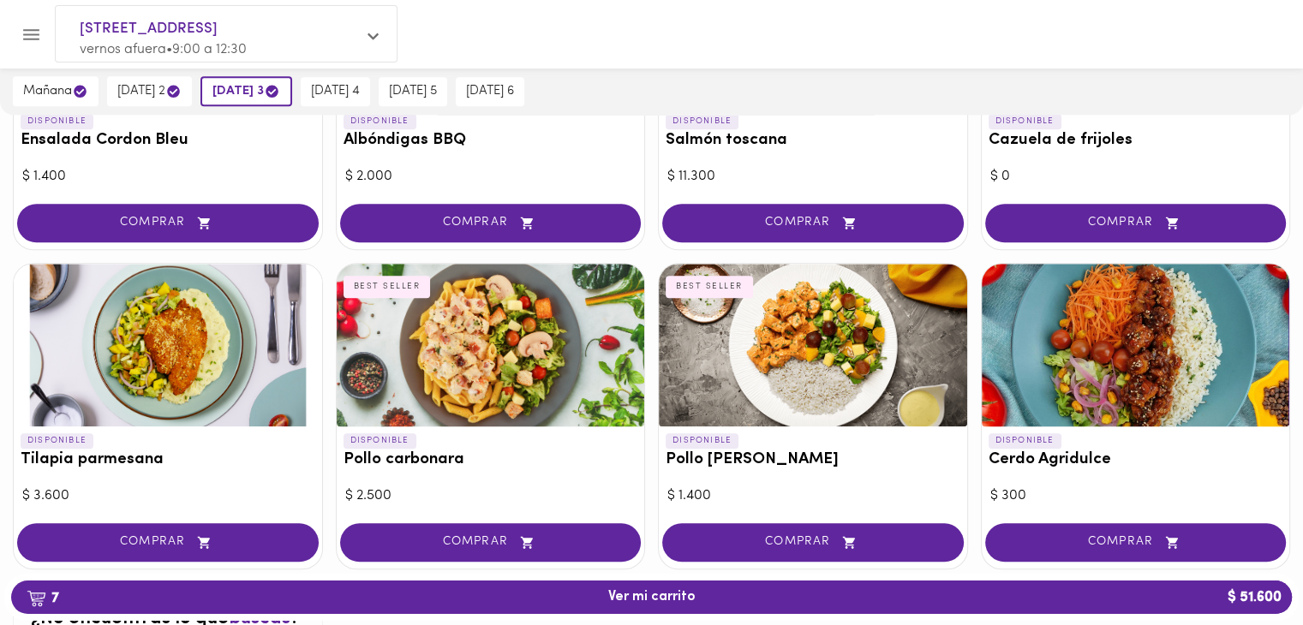
scroll to position [1256, 0]
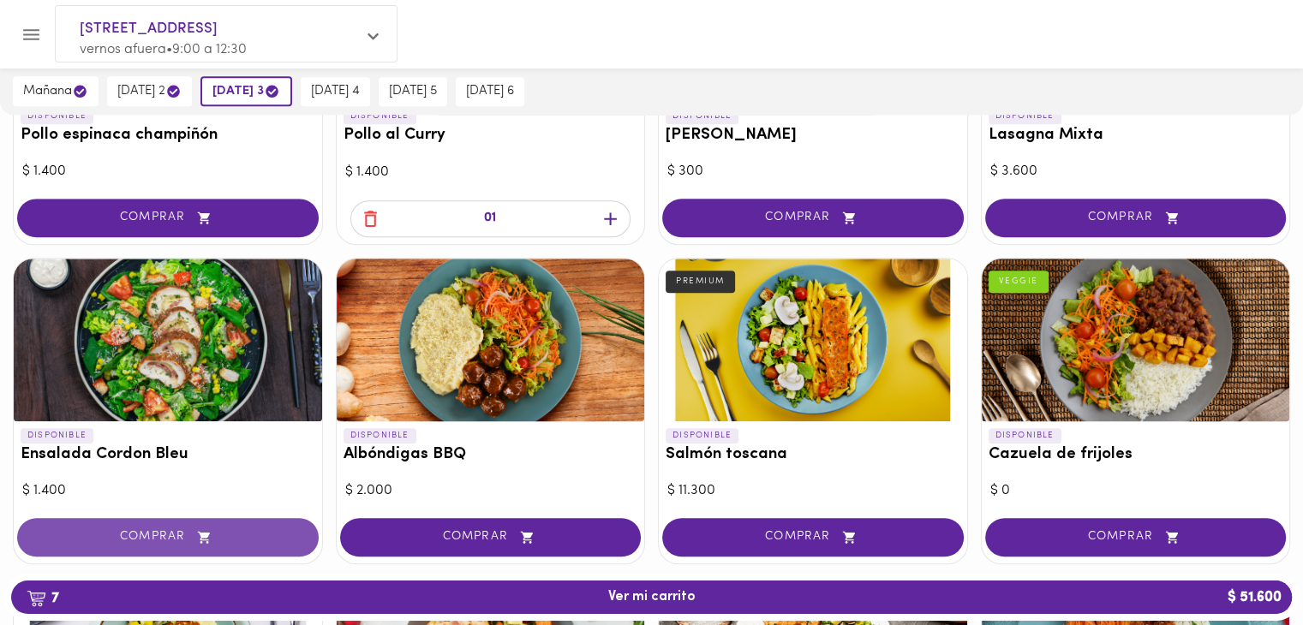
click at [172, 534] on span "COMPRAR" at bounding box center [168, 537] width 259 height 15
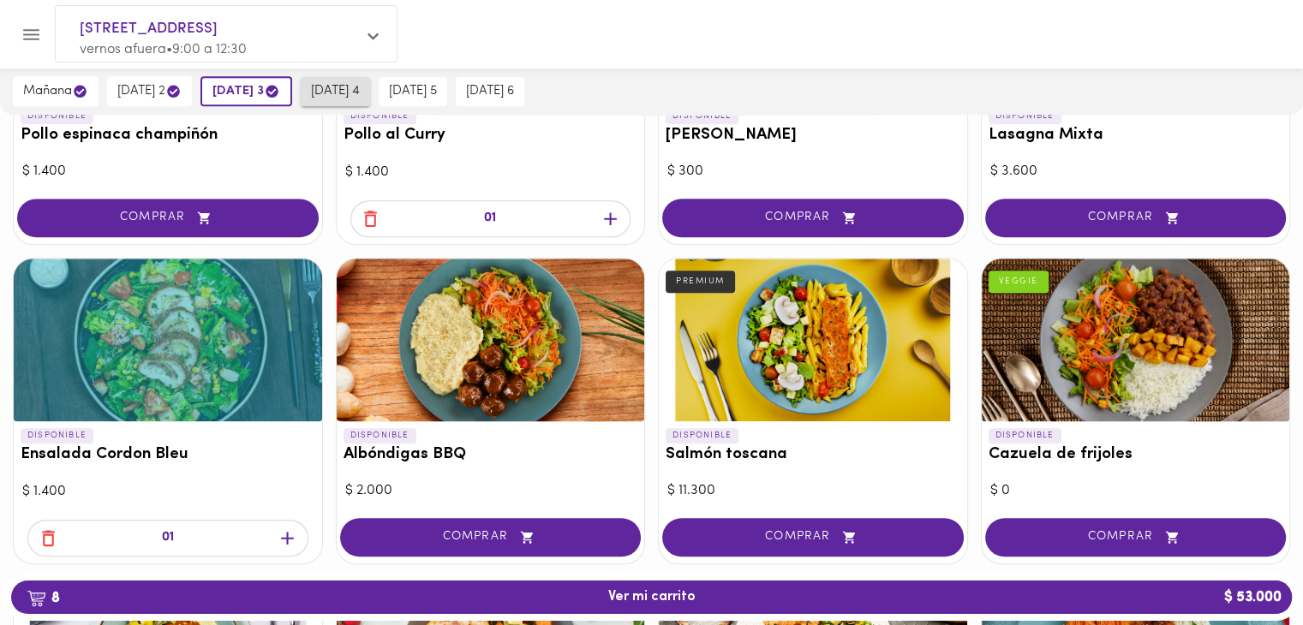
click at [339, 90] on span "[DATE] 4" at bounding box center [335, 91] width 49 height 15
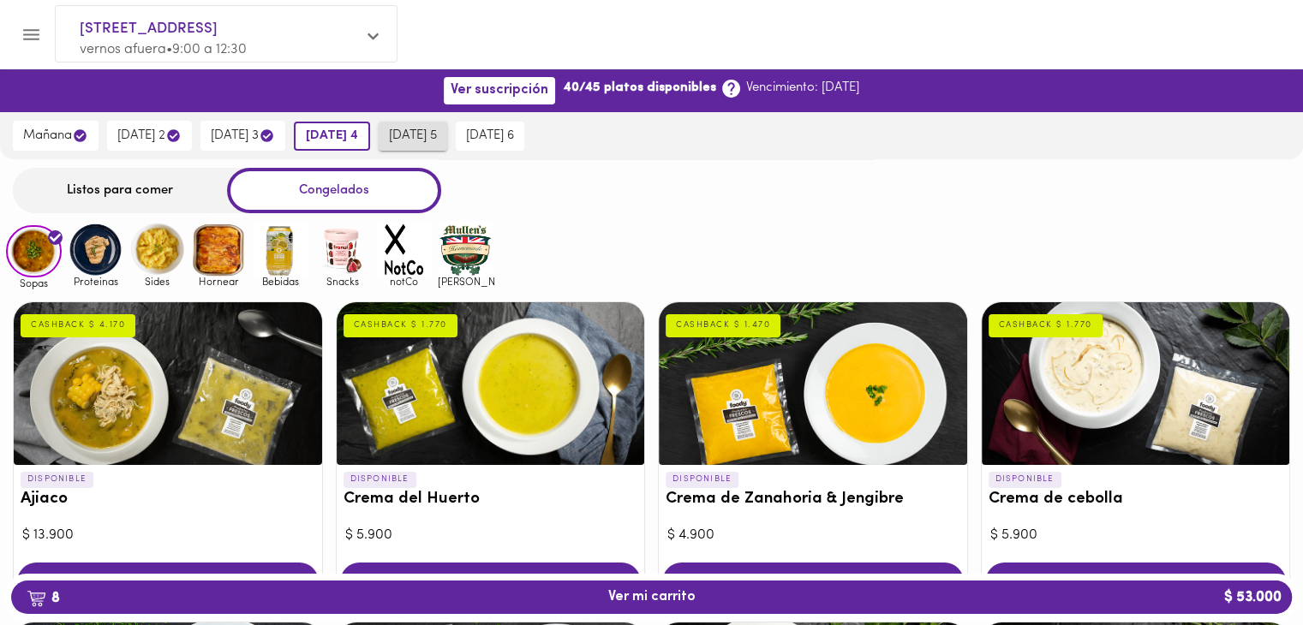
click at [428, 141] on span "[DATE] 5" at bounding box center [413, 135] width 48 height 15
click at [353, 131] on span "[DATE] 4" at bounding box center [328, 135] width 49 height 15
click at [274, 132] on span "[DATE] 3" at bounding box center [243, 136] width 64 height 16
click at [272, 134] on span "[DATE] 3" at bounding box center [246, 136] width 68 height 16
click at [272, 135] on span "[DATE] 3" at bounding box center [246, 136] width 68 height 16
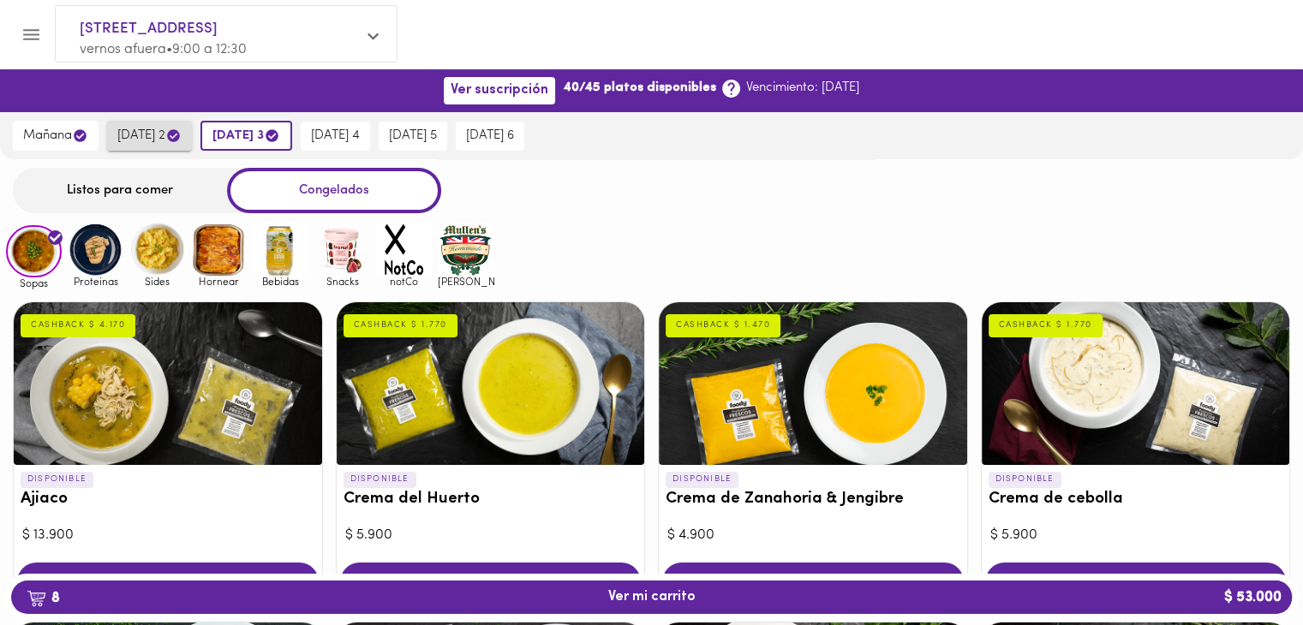
click at [164, 137] on span "[DATE] 2" at bounding box center [149, 136] width 64 height 16
click at [147, 197] on div "Listos para comer" at bounding box center [120, 190] width 214 height 45
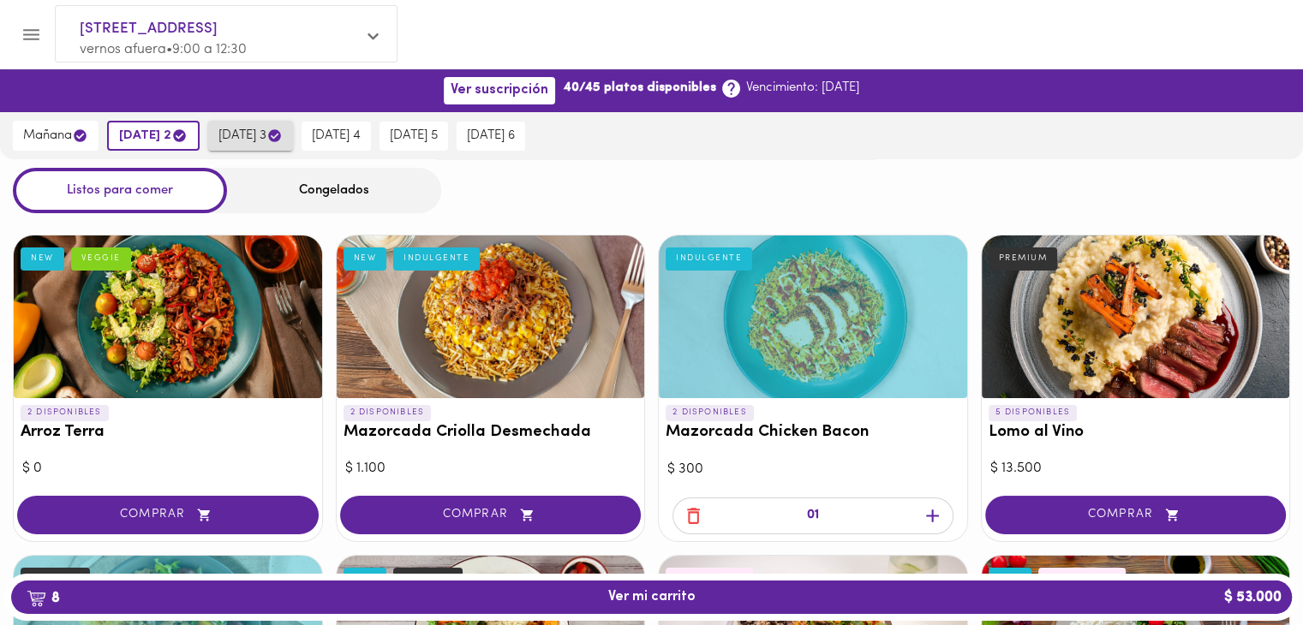
click at [272, 135] on span "[DATE] 3" at bounding box center [250, 136] width 64 height 16
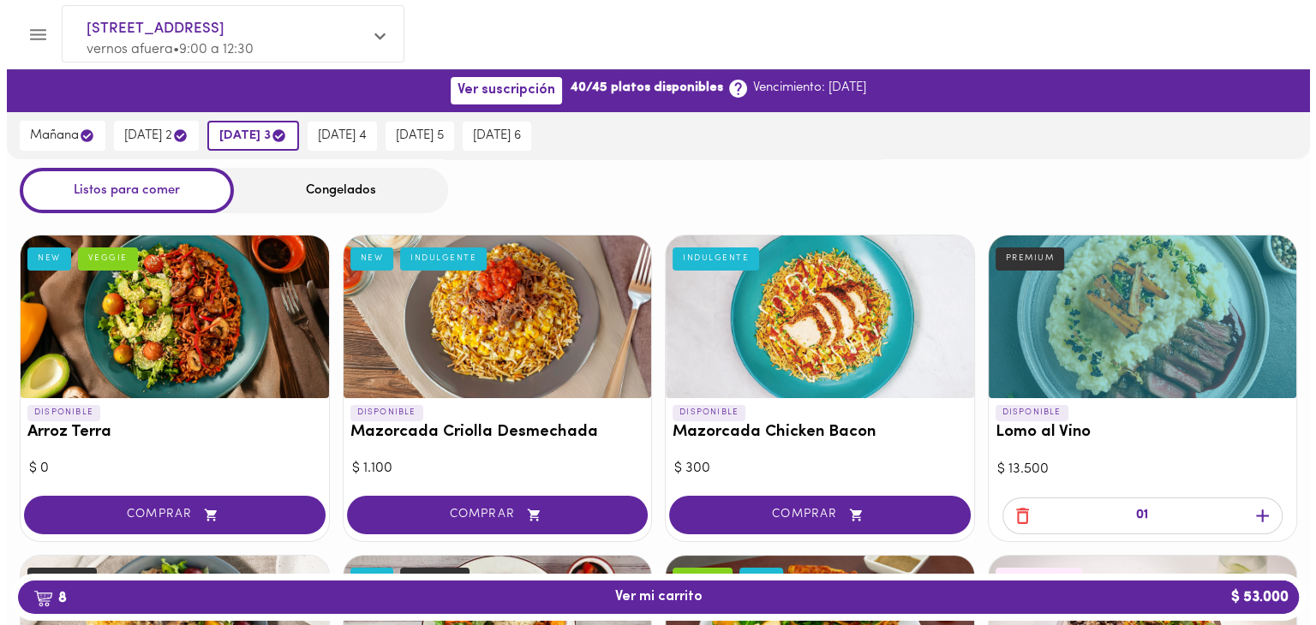
scroll to position [314, 0]
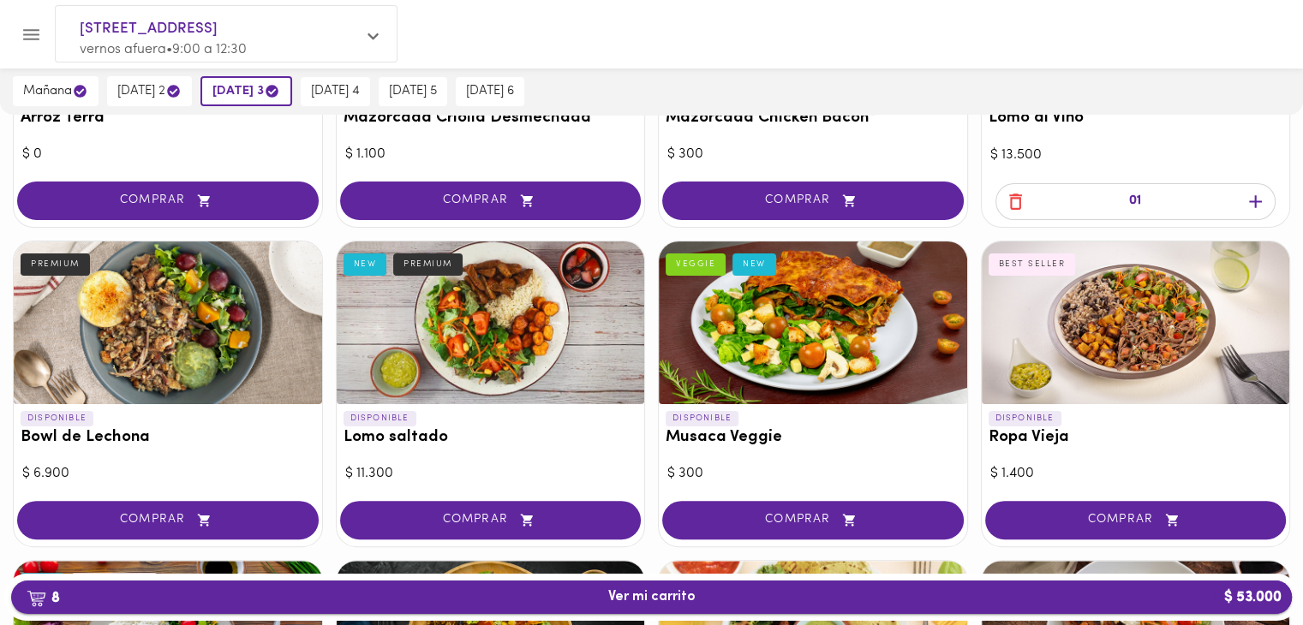
click at [665, 591] on span "8 Ver mi carrito $ 53.000" at bounding box center [651, 597] width 87 height 16
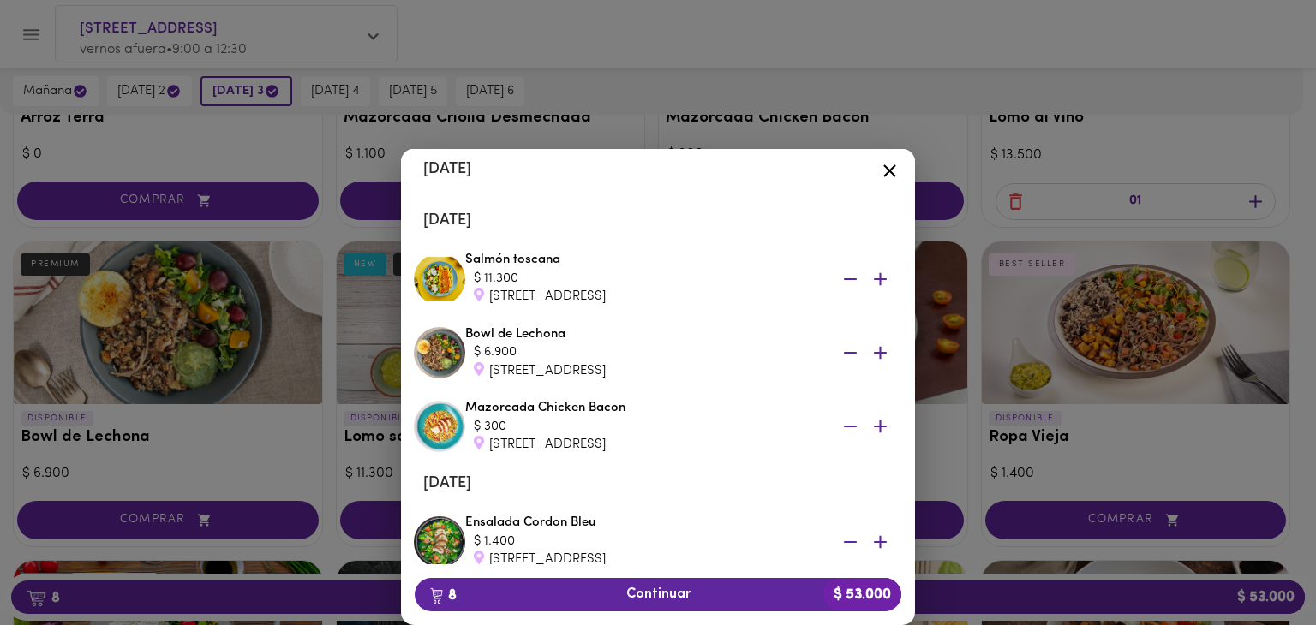
scroll to position [490, 0]
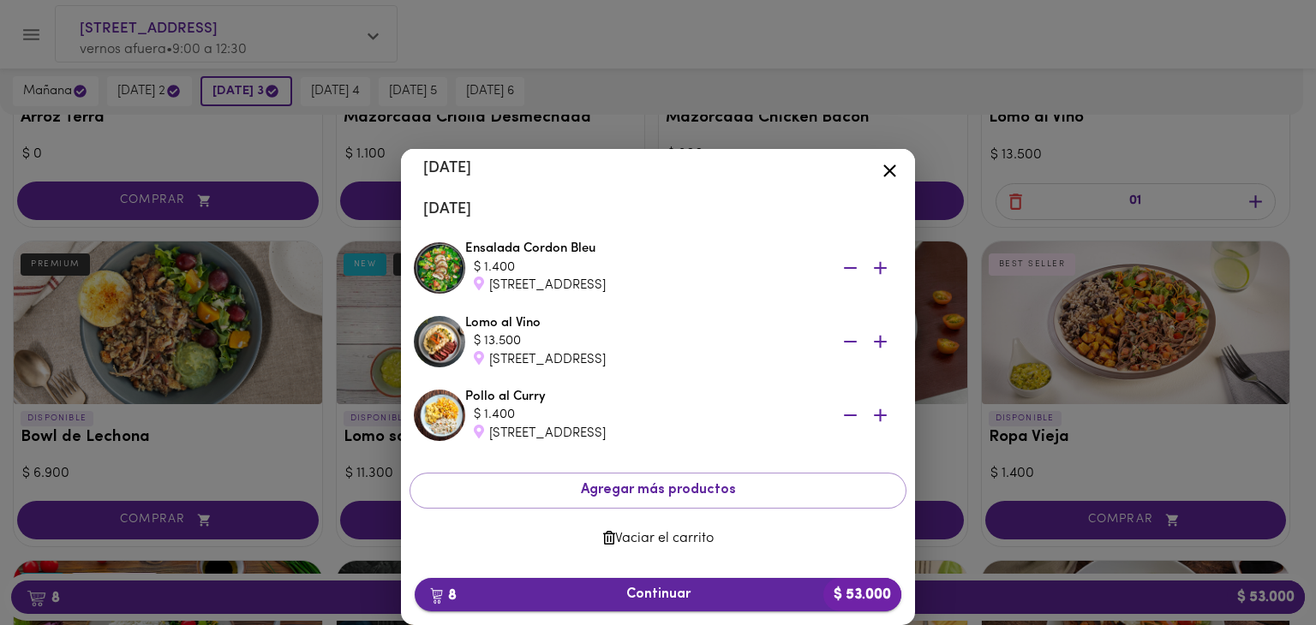
click at [588, 594] on span "8 Continuar $ 53.000" at bounding box center [657, 595] width 459 height 16
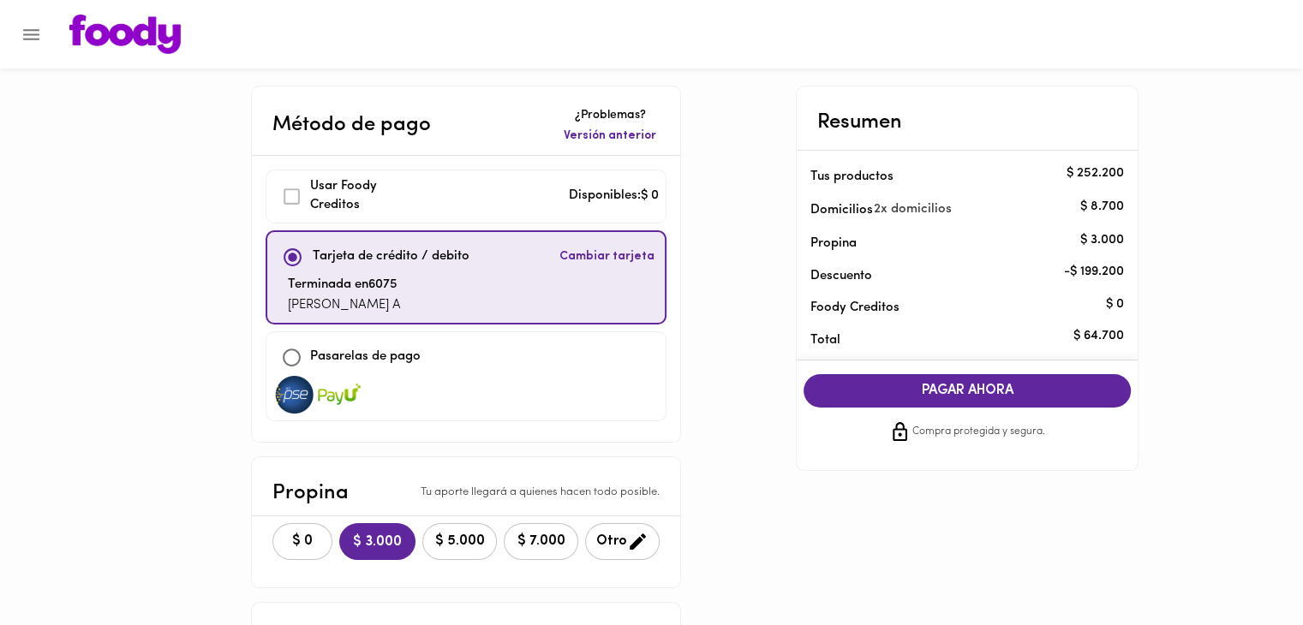
click at [925, 390] on span "PAGAR AHORA" at bounding box center [967, 391] width 293 height 16
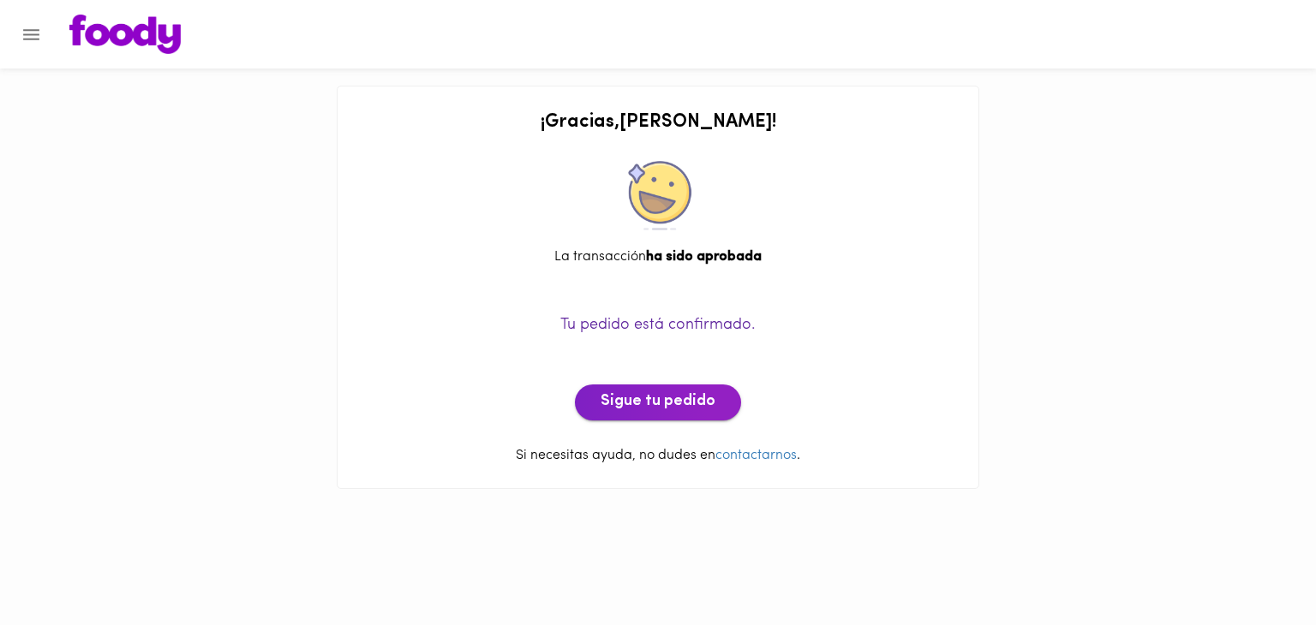
click at [670, 403] on span "Sigue tu pedido" at bounding box center [657, 402] width 115 height 19
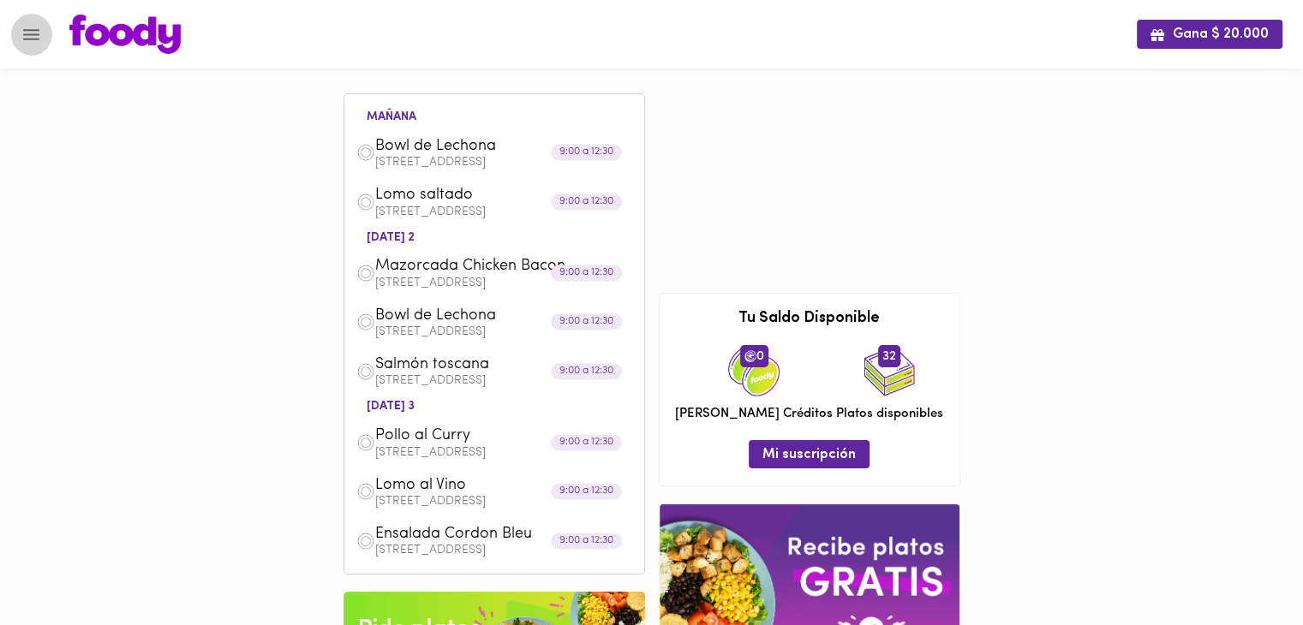
click at [23, 29] on icon "Menu" at bounding box center [31, 34] width 16 height 11
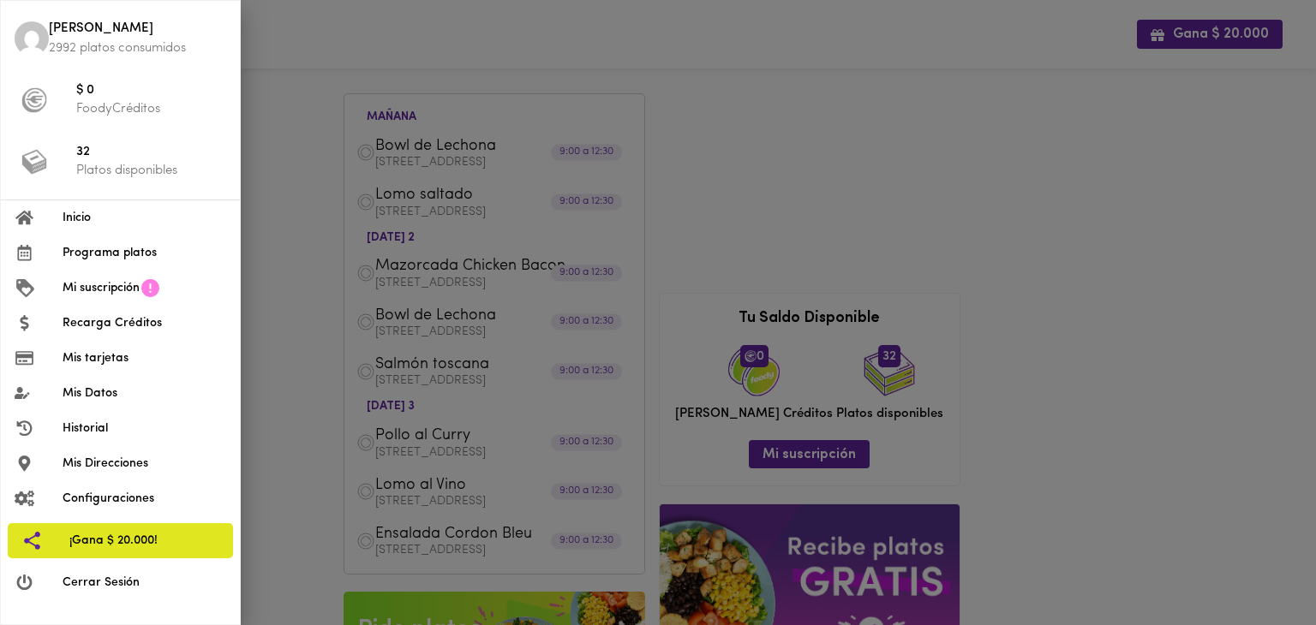
click at [115, 254] on span "Programa platos" at bounding box center [145, 253] width 164 height 18
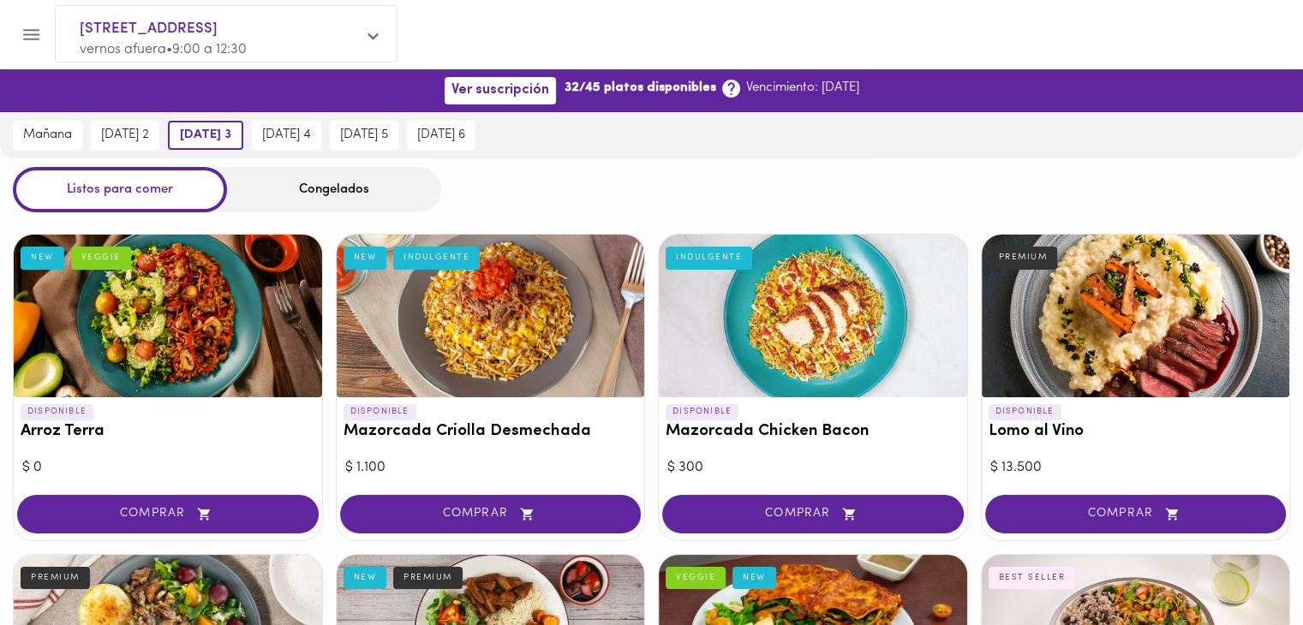
click at [305, 193] on div "Congelados" at bounding box center [334, 189] width 214 height 45
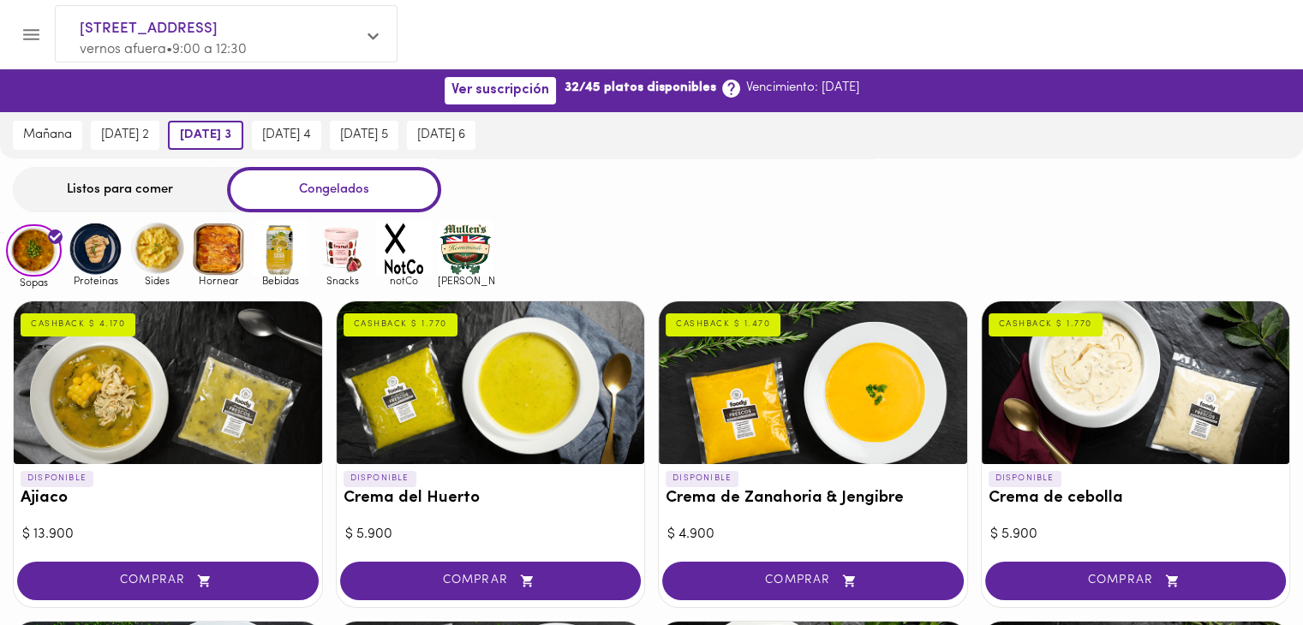
click at [206, 258] on img at bounding box center [219, 249] width 56 height 56
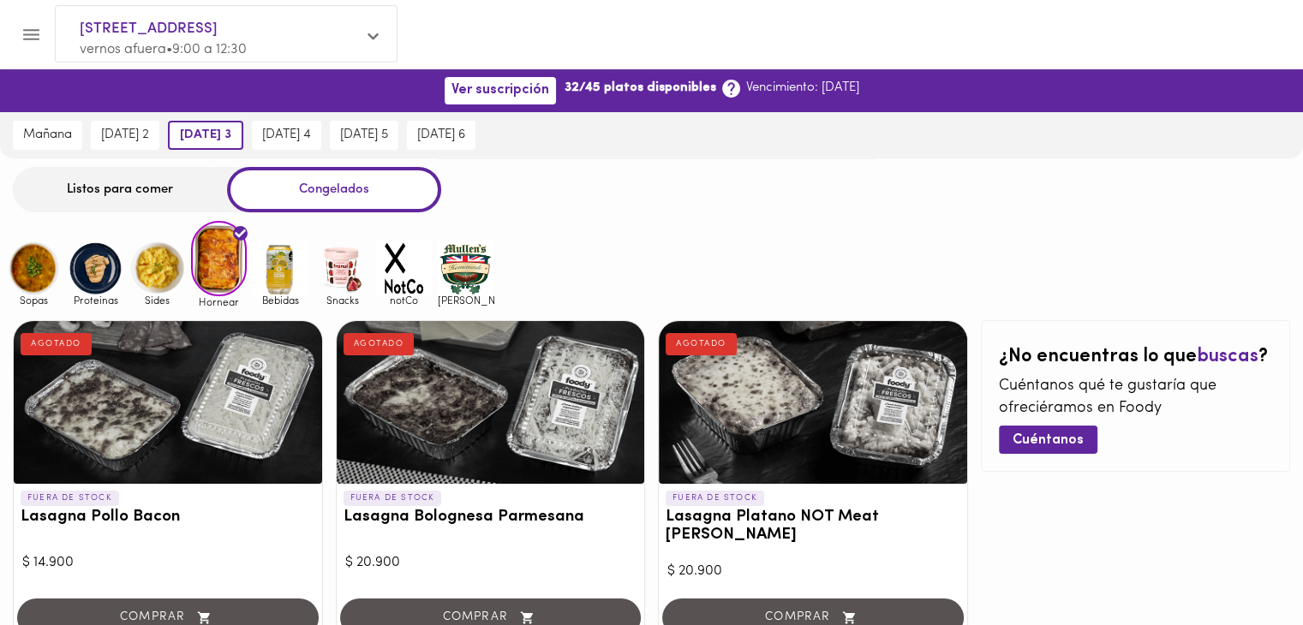
click at [154, 252] on img at bounding box center [157, 269] width 56 height 56
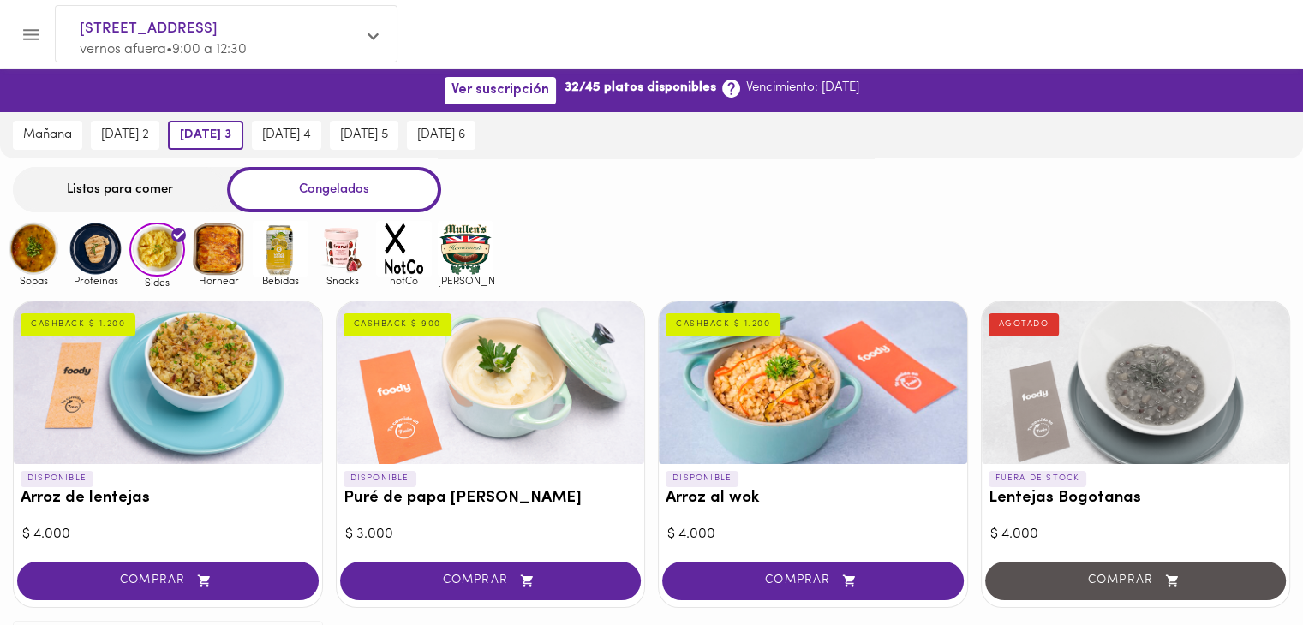
click at [110, 258] on img at bounding box center [96, 249] width 56 height 56
